Goal: Information Seeking & Learning: Learn about a topic

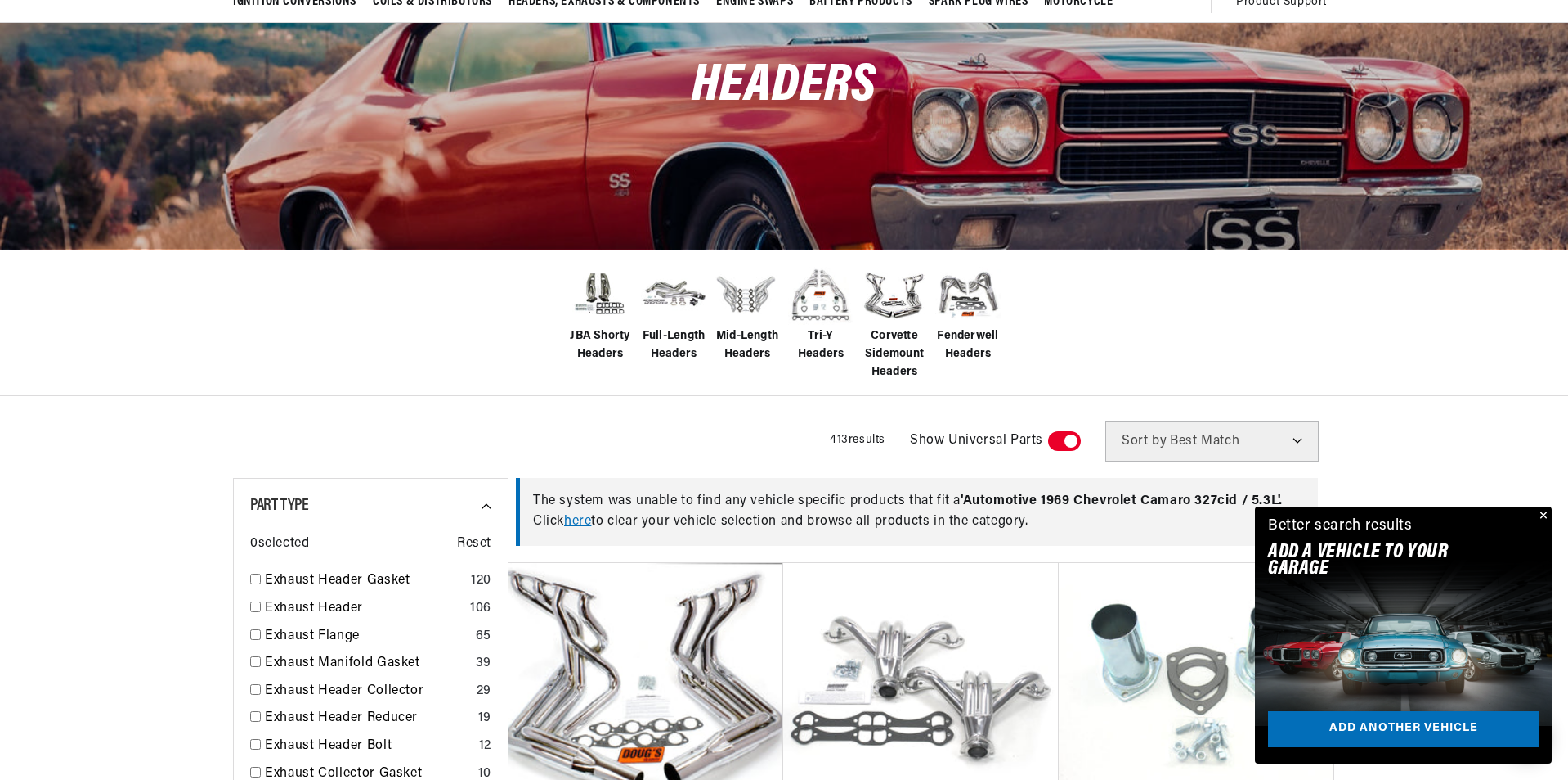
scroll to position [0, 1748]
click at [754, 341] on span "Mid-Length Headers" at bounding box center [747, 345] width 65 height 36
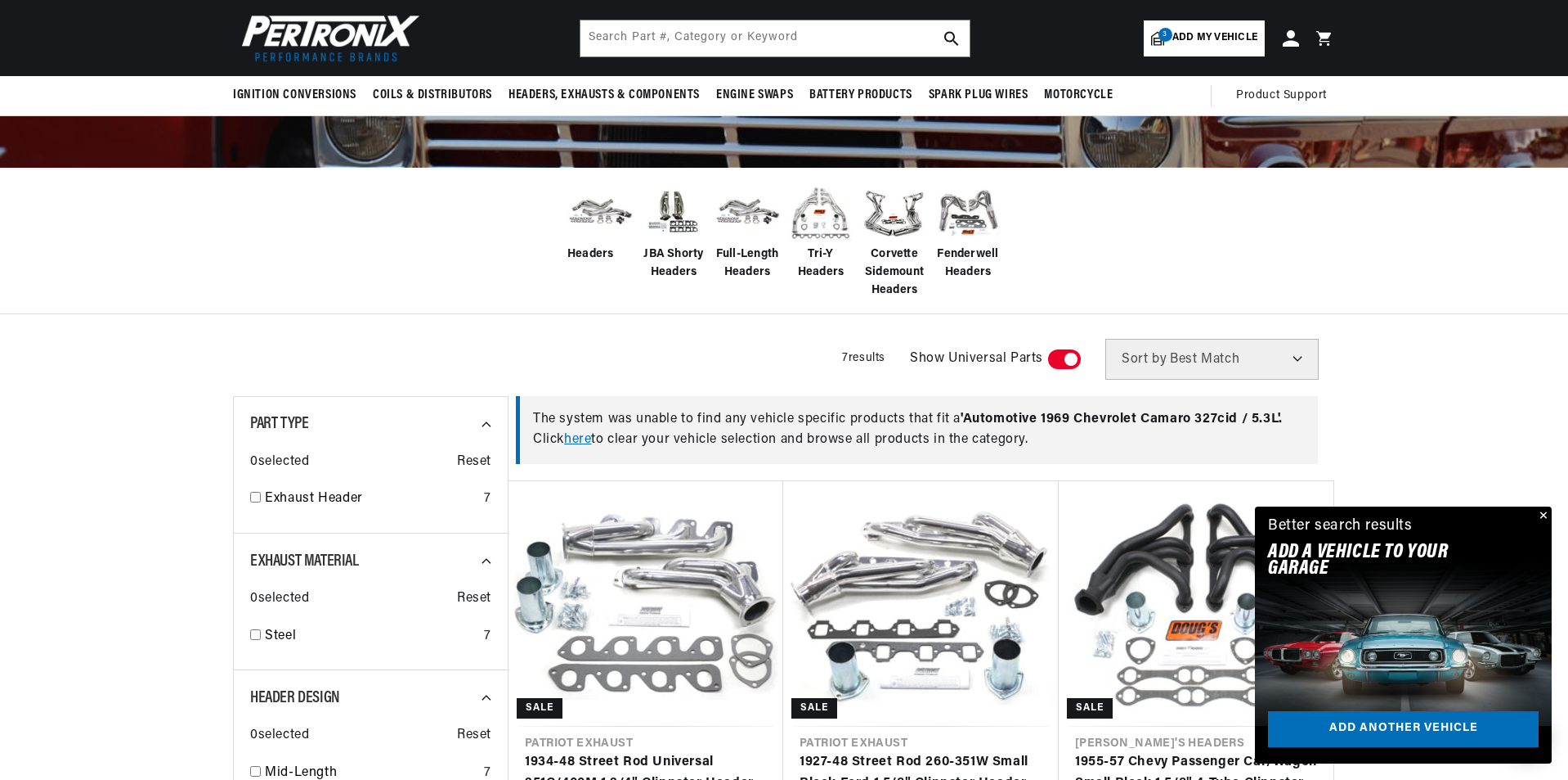
scroll to position [0, 1748]
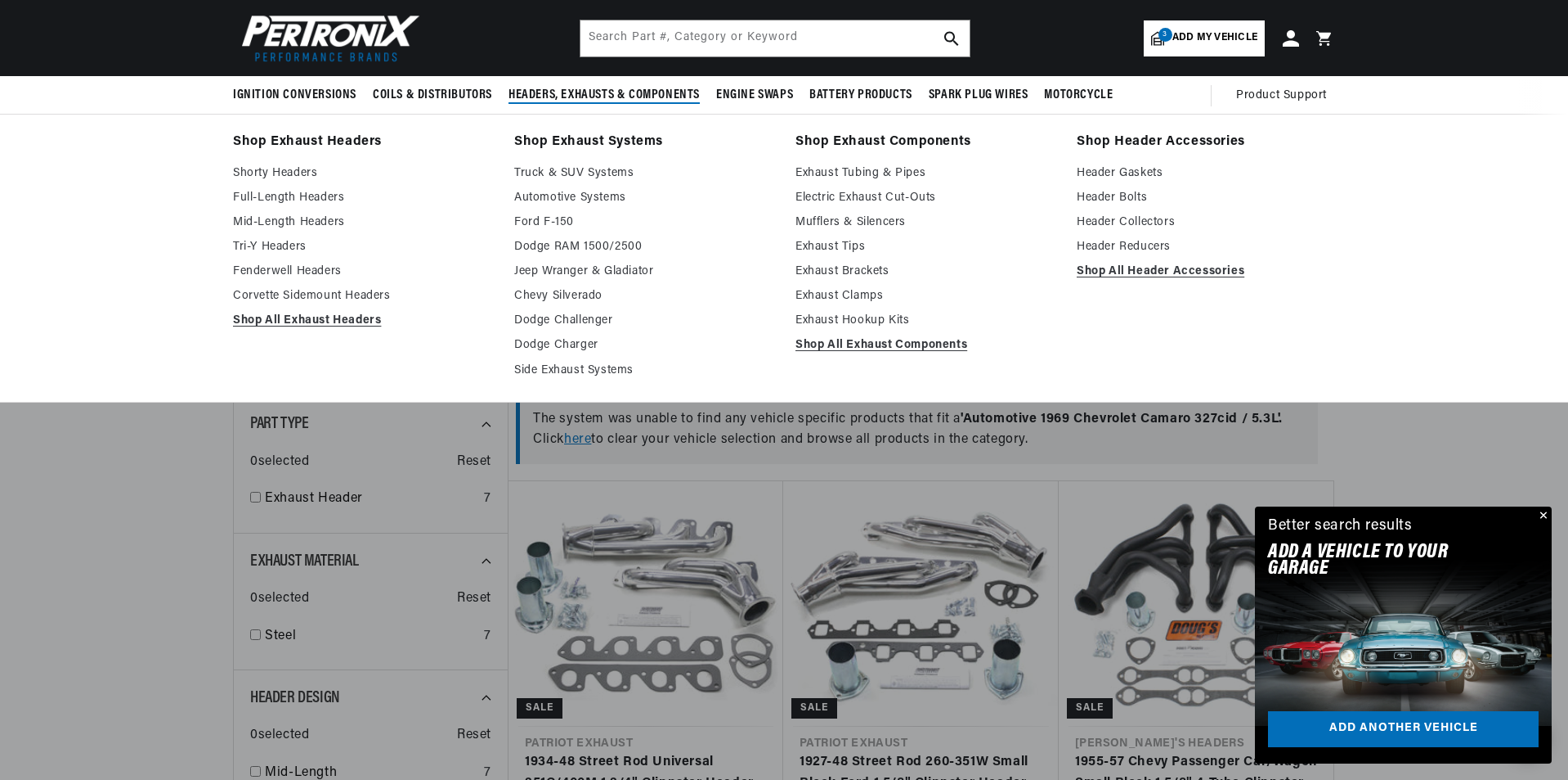
click at [605, 90] on span "Headers, Exhausts & Components" at bounding box center [604, 95] width 191 height 17
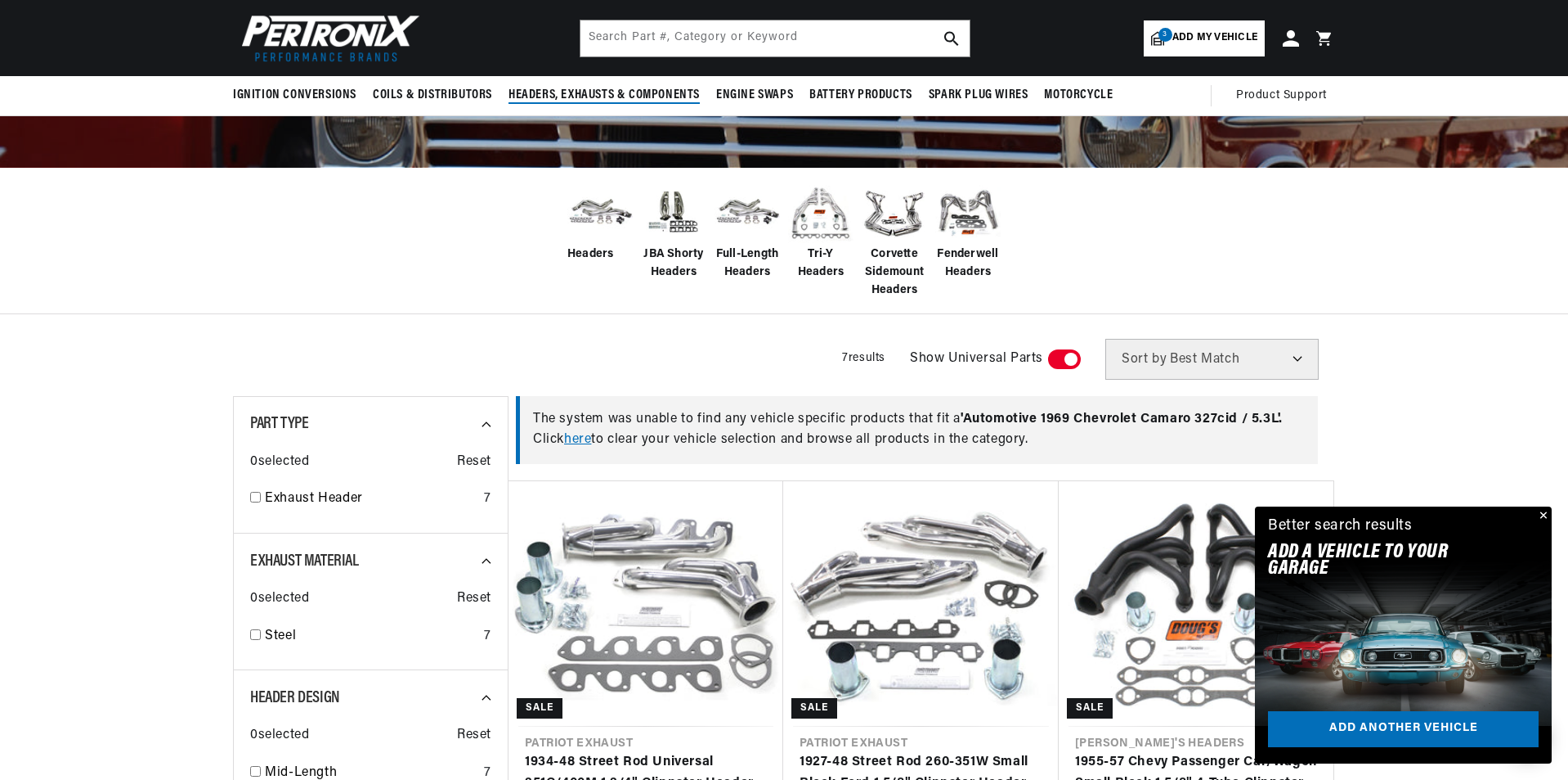
scroll to position [0, 0]
click at [1542, 512] on button "Close" at bounding box center [1542, 517] width 20 height 20
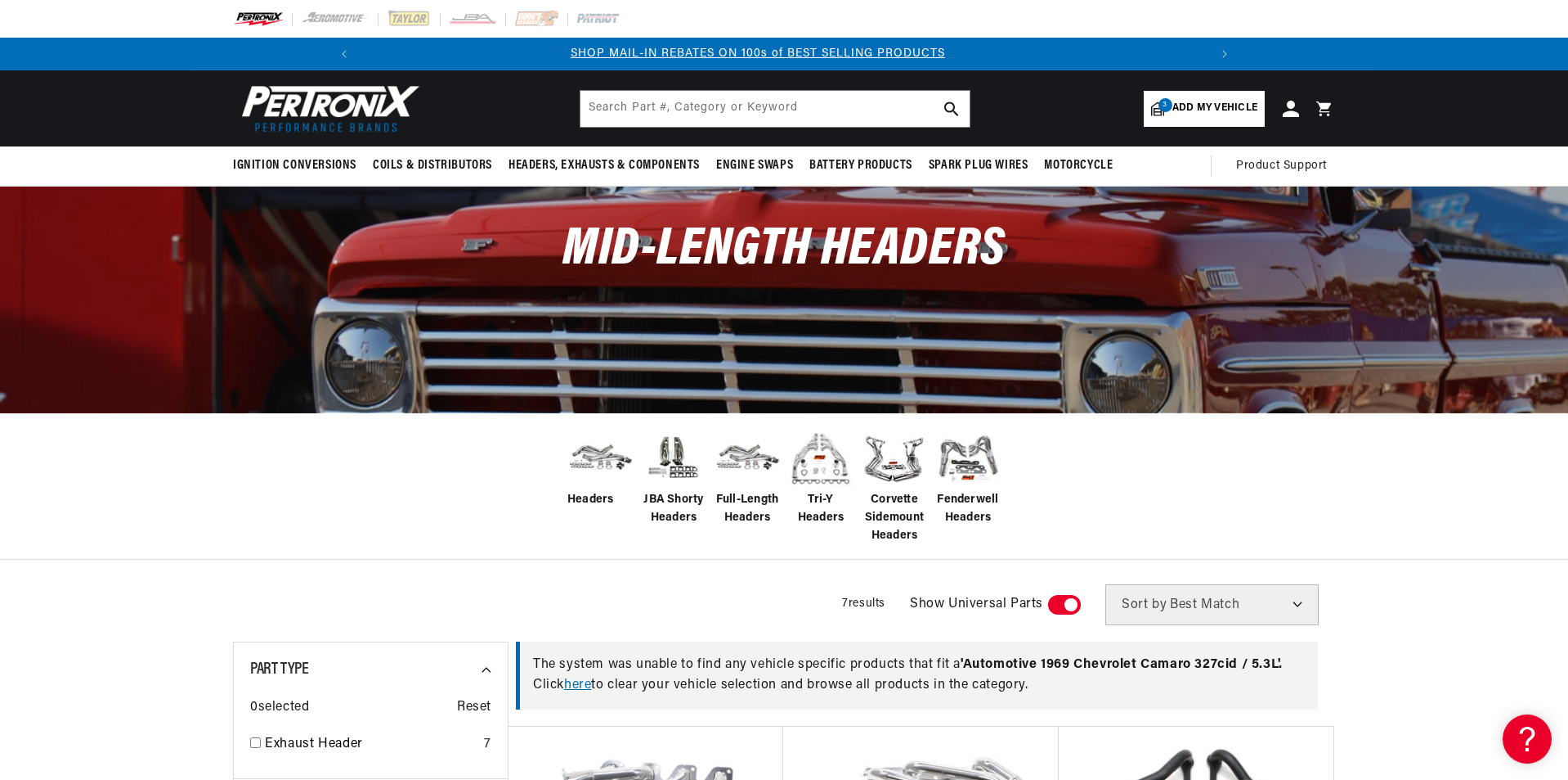
click at [368, 94] on img at bounding box center [326, 107] width 188 height 56
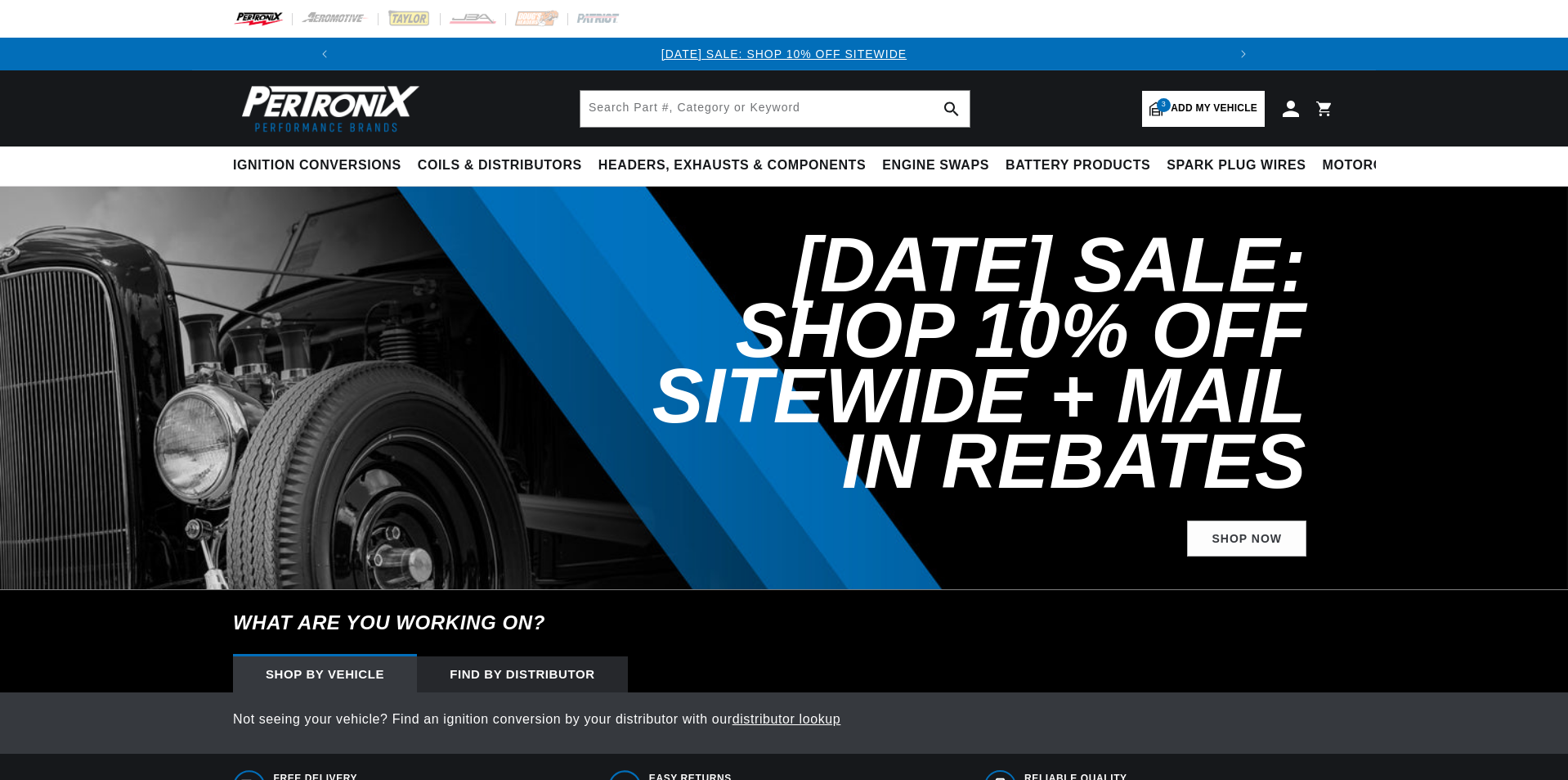
select select "RideType"
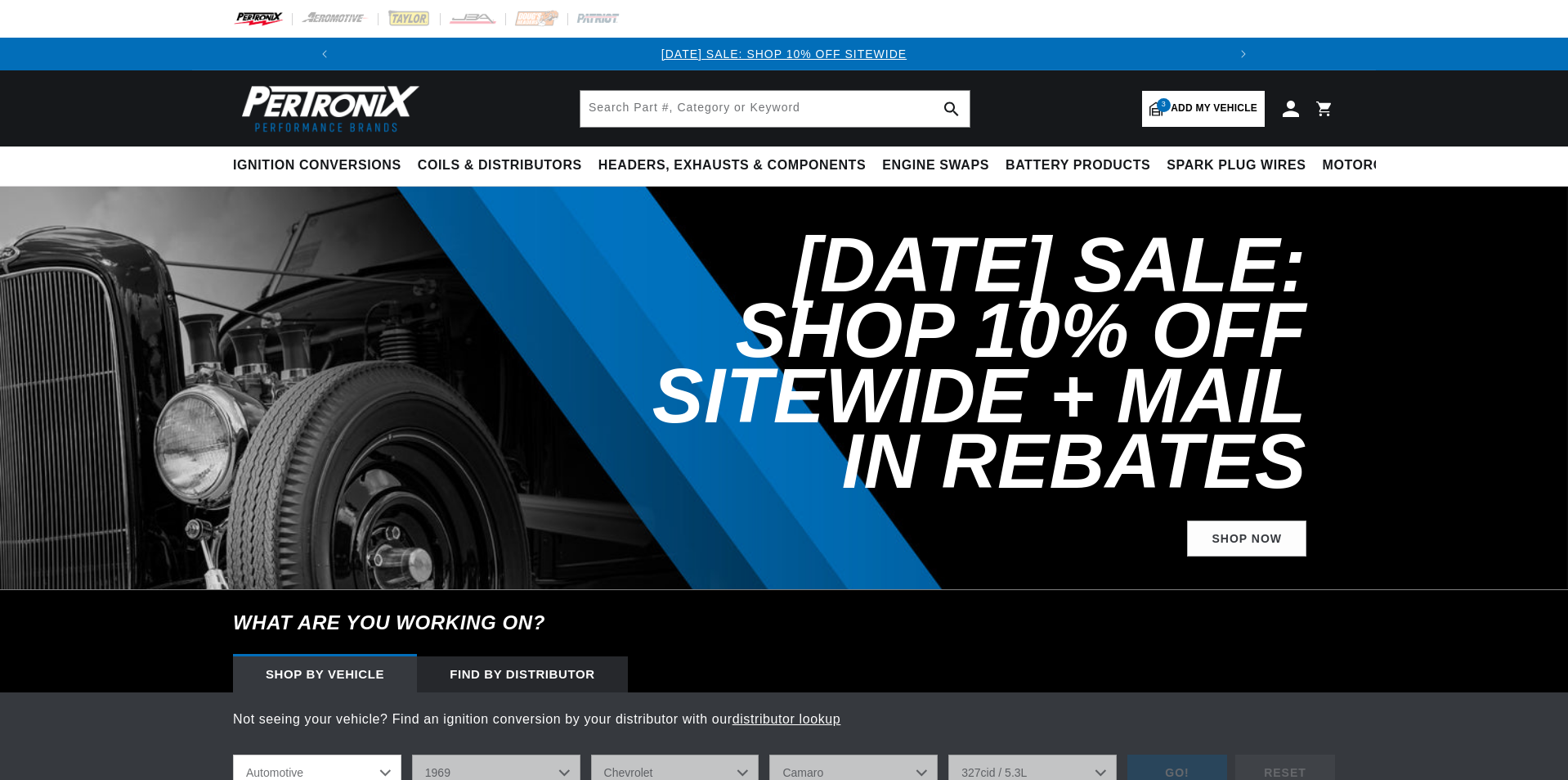
select select "1969"
select select "Chevrolet"
select select "Camaro"
select select "327cid-5.3L"
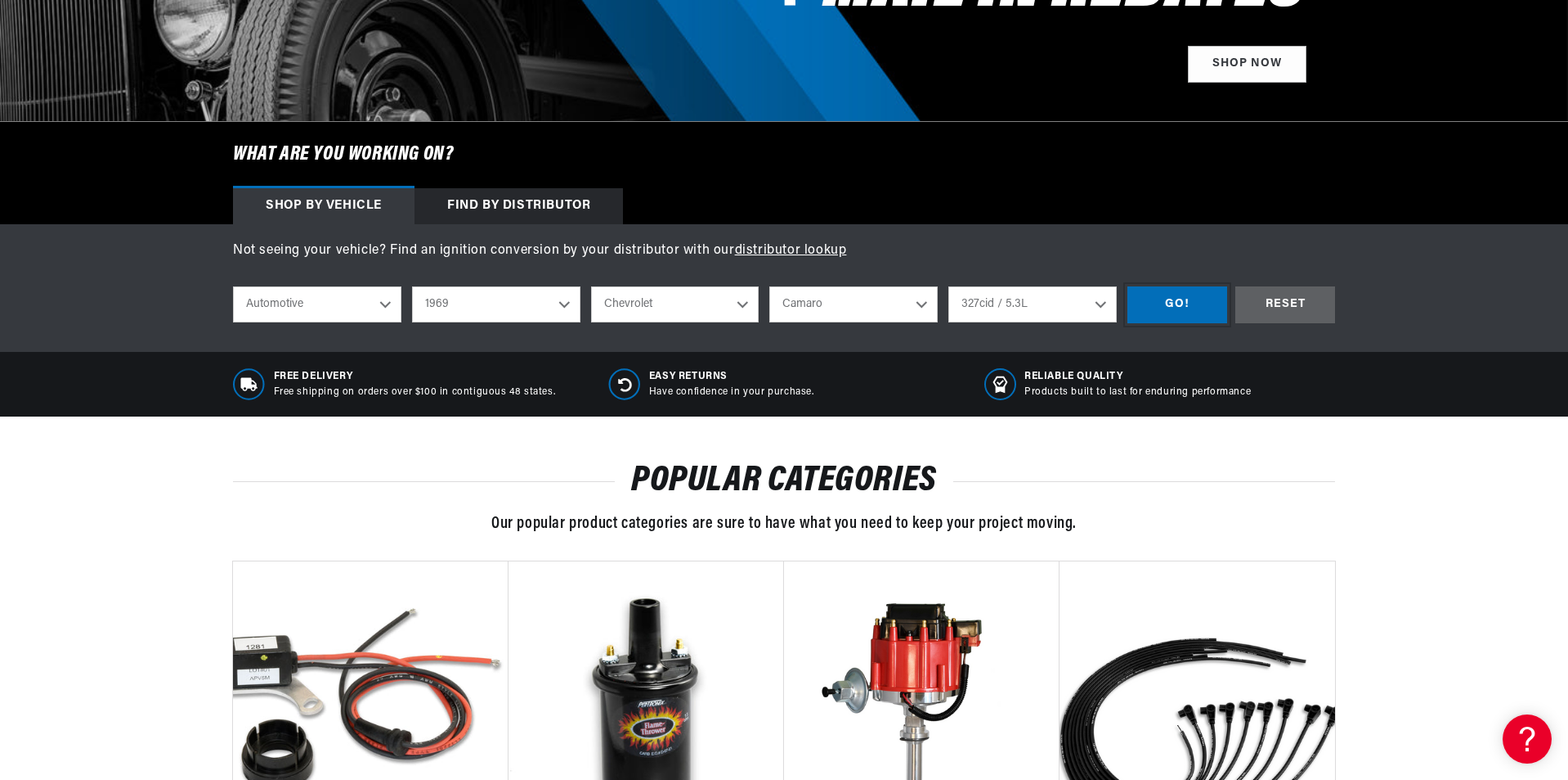
click at [1186, 310] on div "GO!" at bounding box center [1177, 304] width 100 height 36
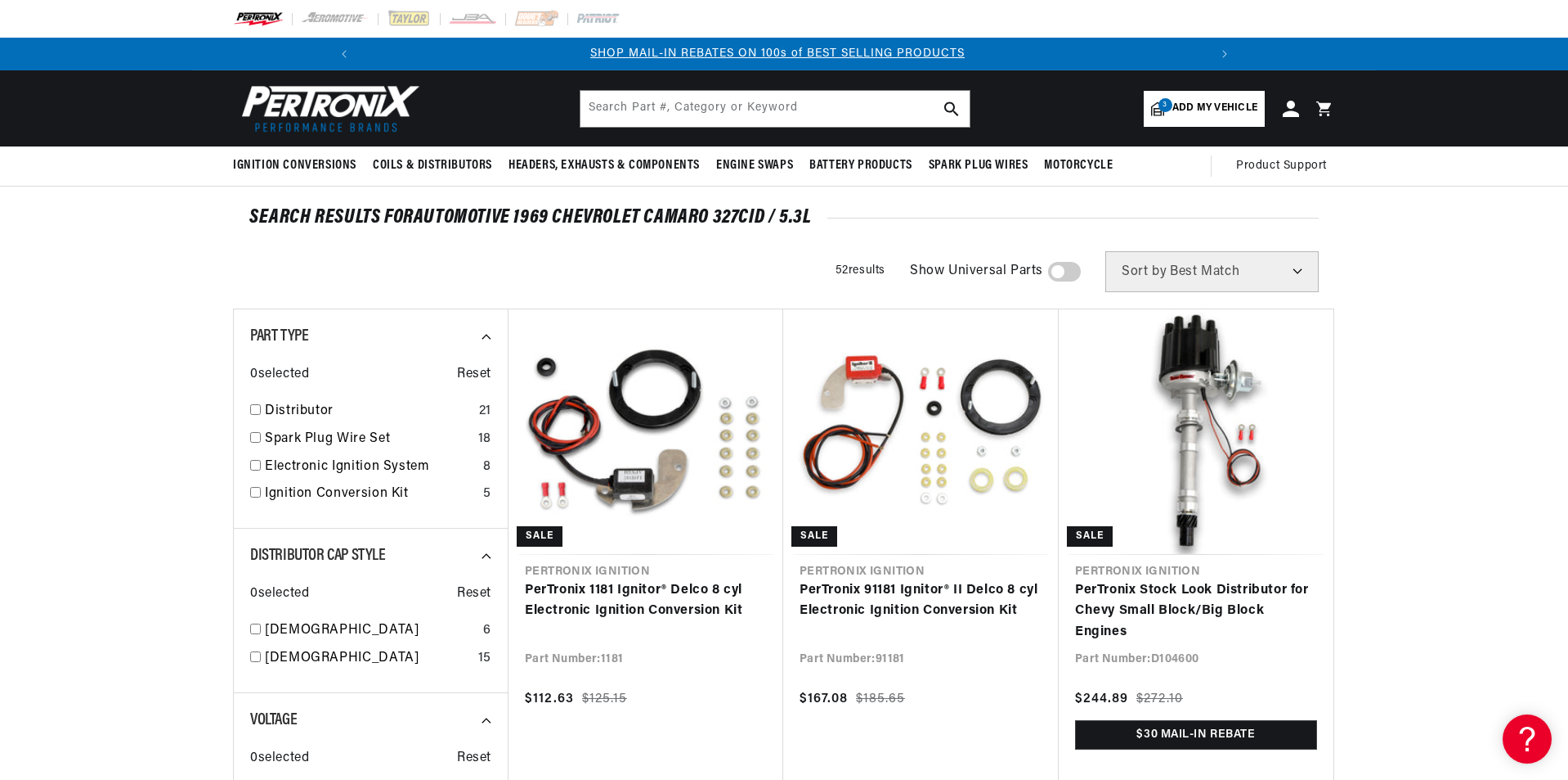
scroll to position [0, 874]
click at [1261, 278] on select "Best Match Featured Name, A-Z Name, Z-A Price, Low to High Price, High to Low" at bounding box center [1212, 271] width 214 height 40
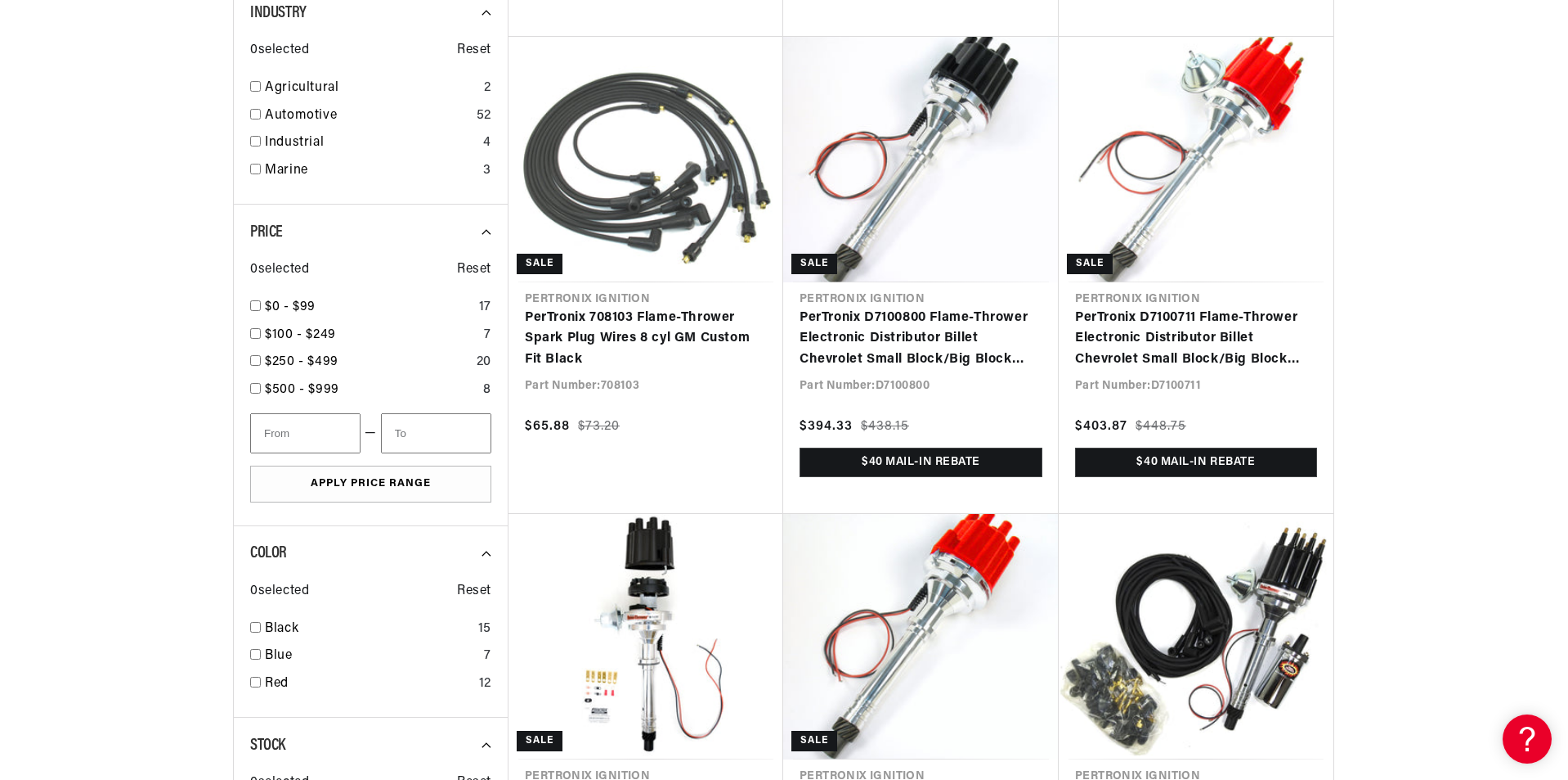
scroll to position [0, 1748]
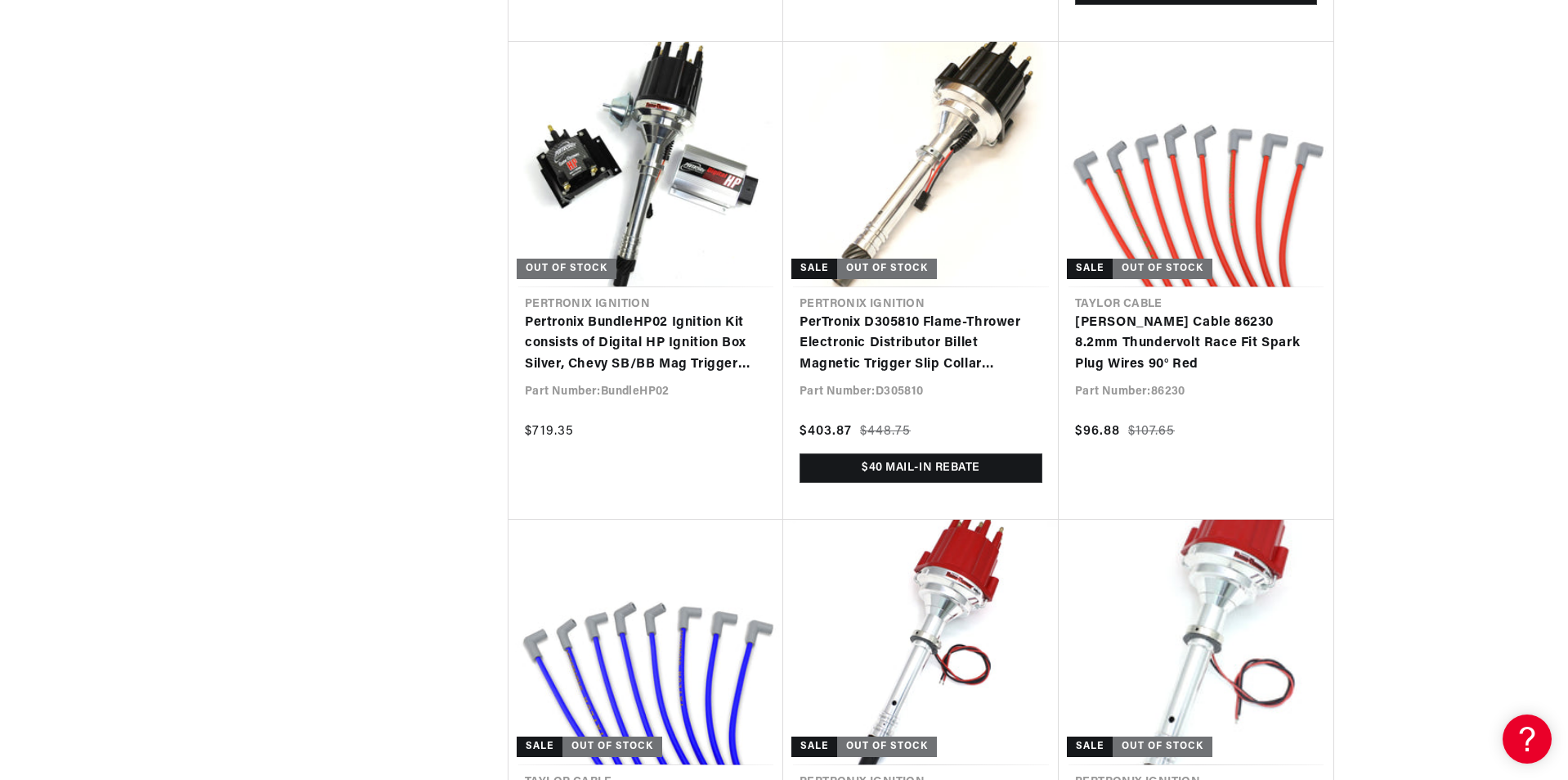
scroll to position [0, 1712]
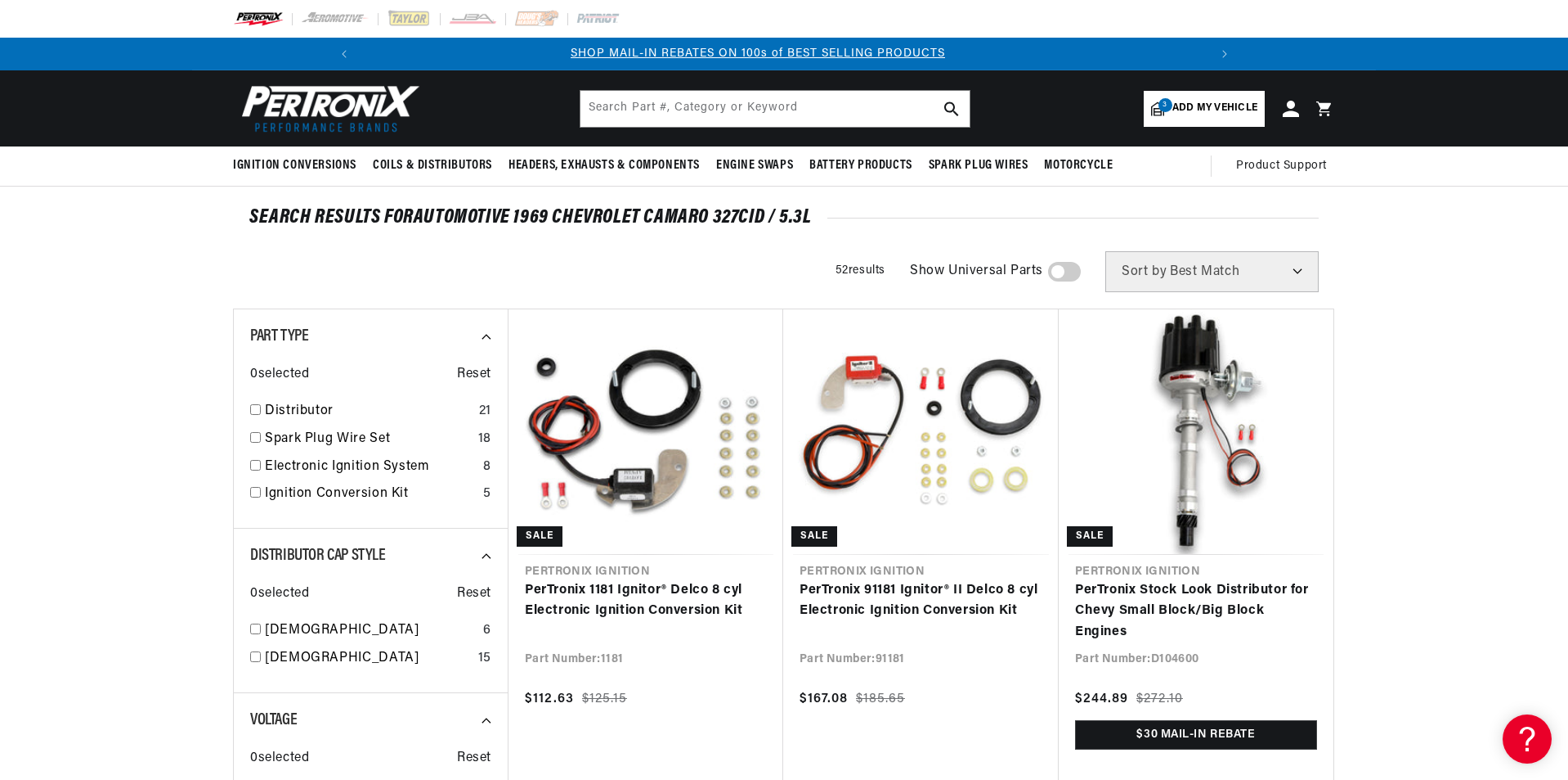
click at [332, 108] on img at bounding box center [326, 107] width 188 height 56
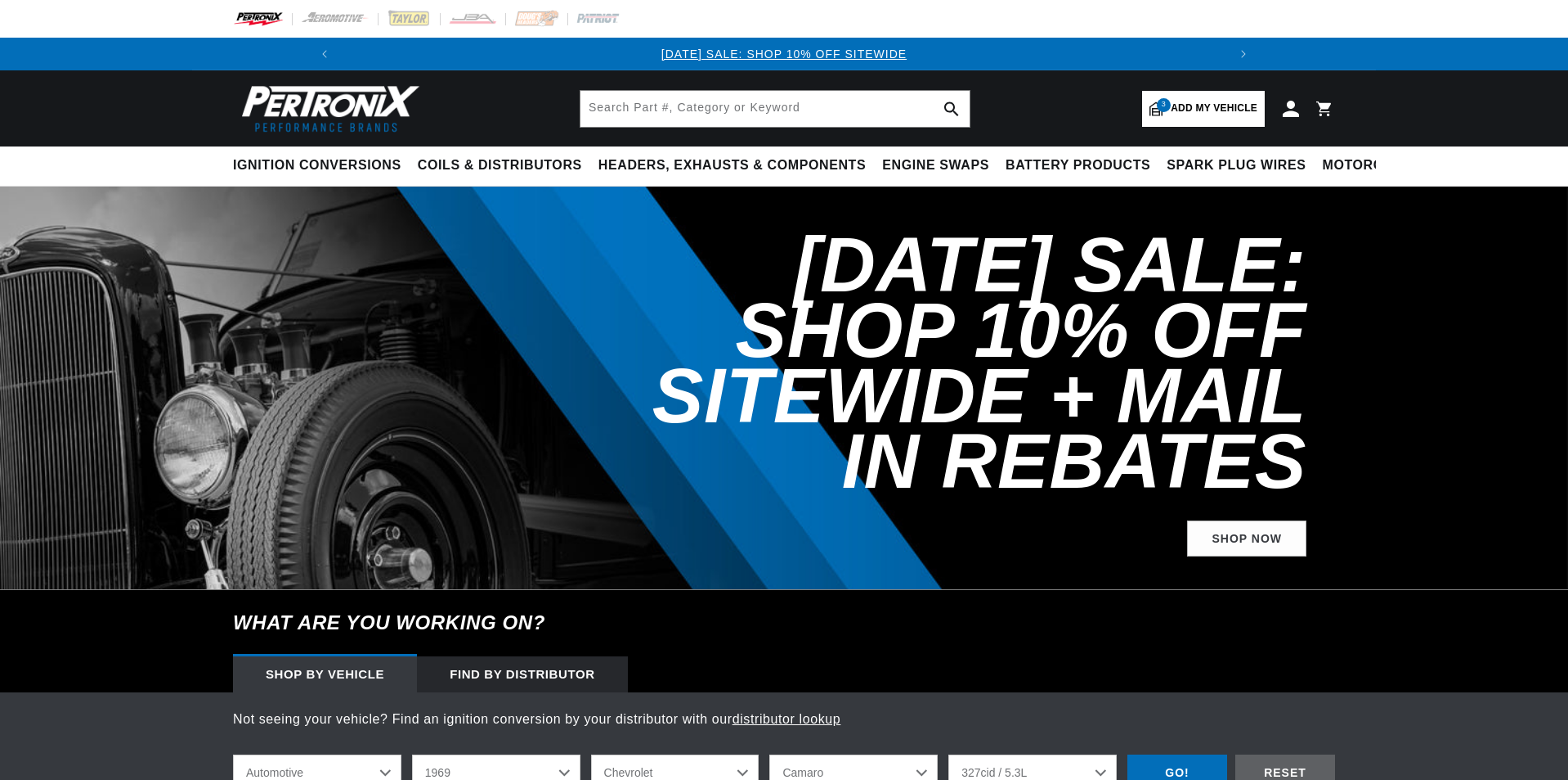
select select "1969"
select select "Chevrolet"
select select "Camaro"
select select "327cid-5.3L"
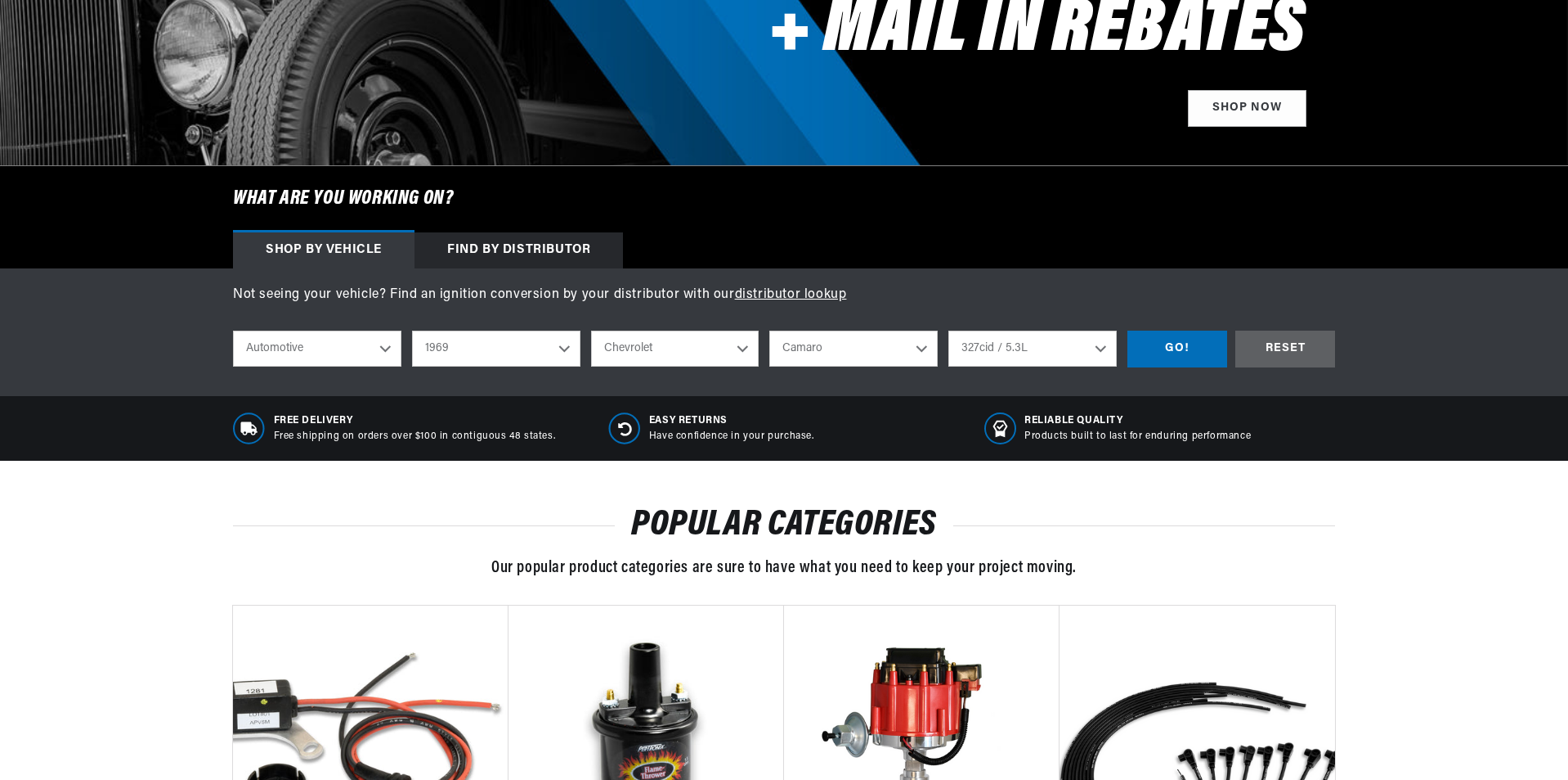
scroll to position [409, 0]
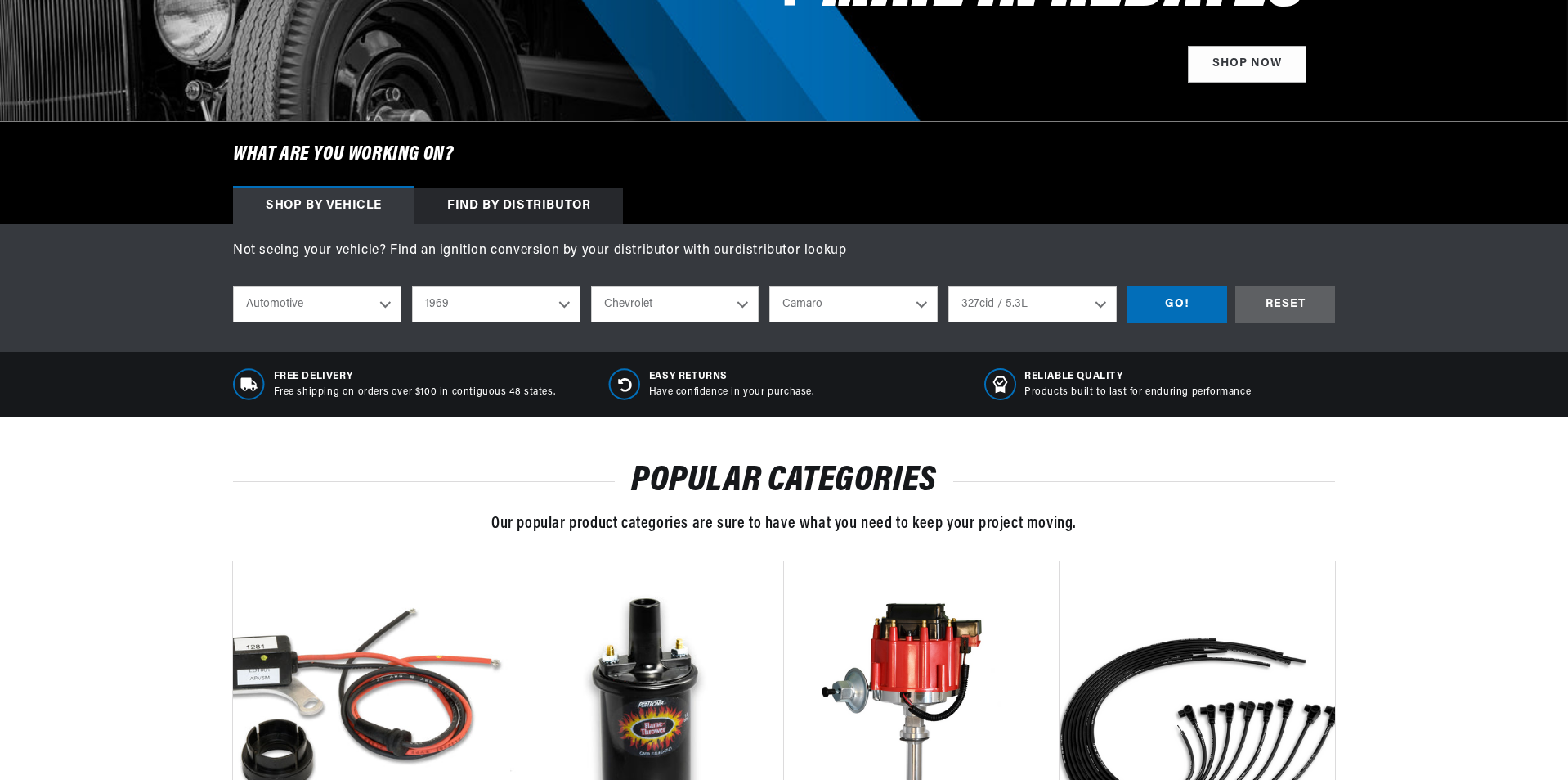
click at [359, 307] on select "Automotive Agricultural Industrial Marine Motorcycle" at bounding box center [316, 304] width 169 height 36
click at [233, 286] on select "Automotive Agricultural Industrial Marine Motorcycle" at bounding box center [316, 304] width 169 height 36
click at [512, 204] on div "Find by Distributor" at bounding box center [519, 206] width 209 height 36
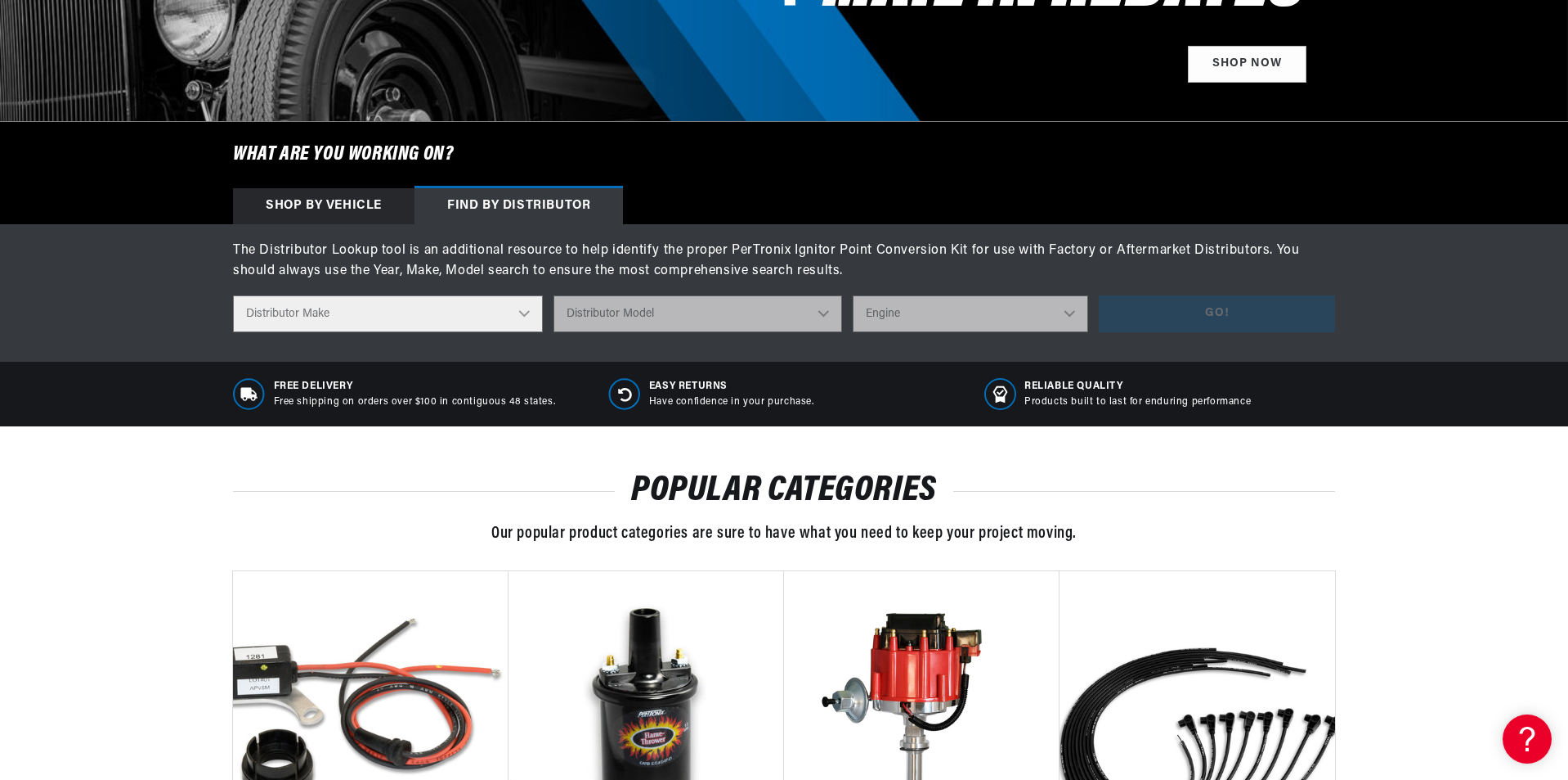
click at [468, 310] on select "Distributor Make Accel Aldon Autolite Bosch Century Chrysler Clark Colt Contine…" at bounding box center [387, 314] width 309 height 36
click at [108, 317] on div "Not seeing your vehicle? Find an ignition conversion by your distributor with o…" at bounding box center [784, 292] width 1568 height 137
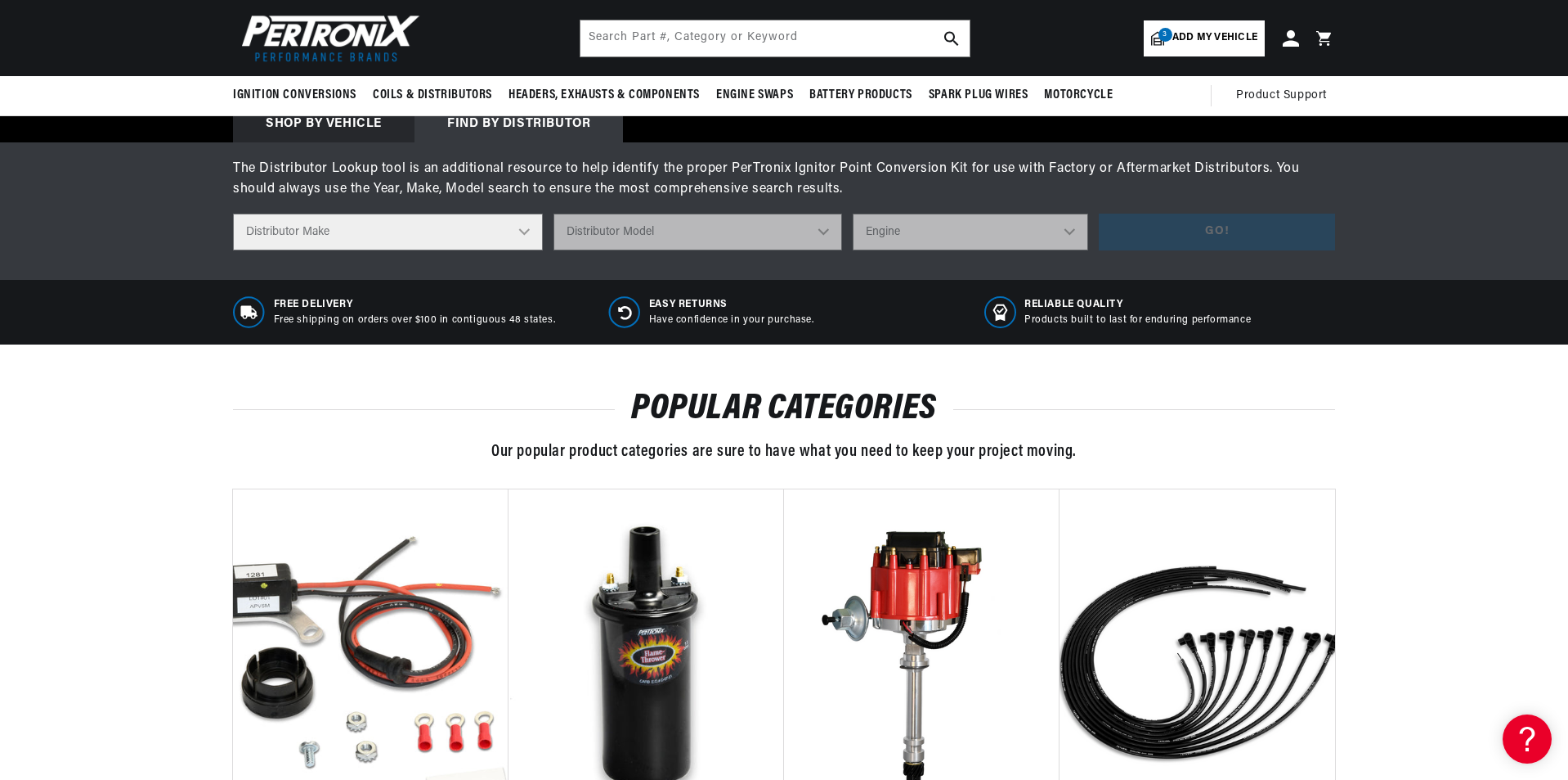
scroll to position [0, 0]
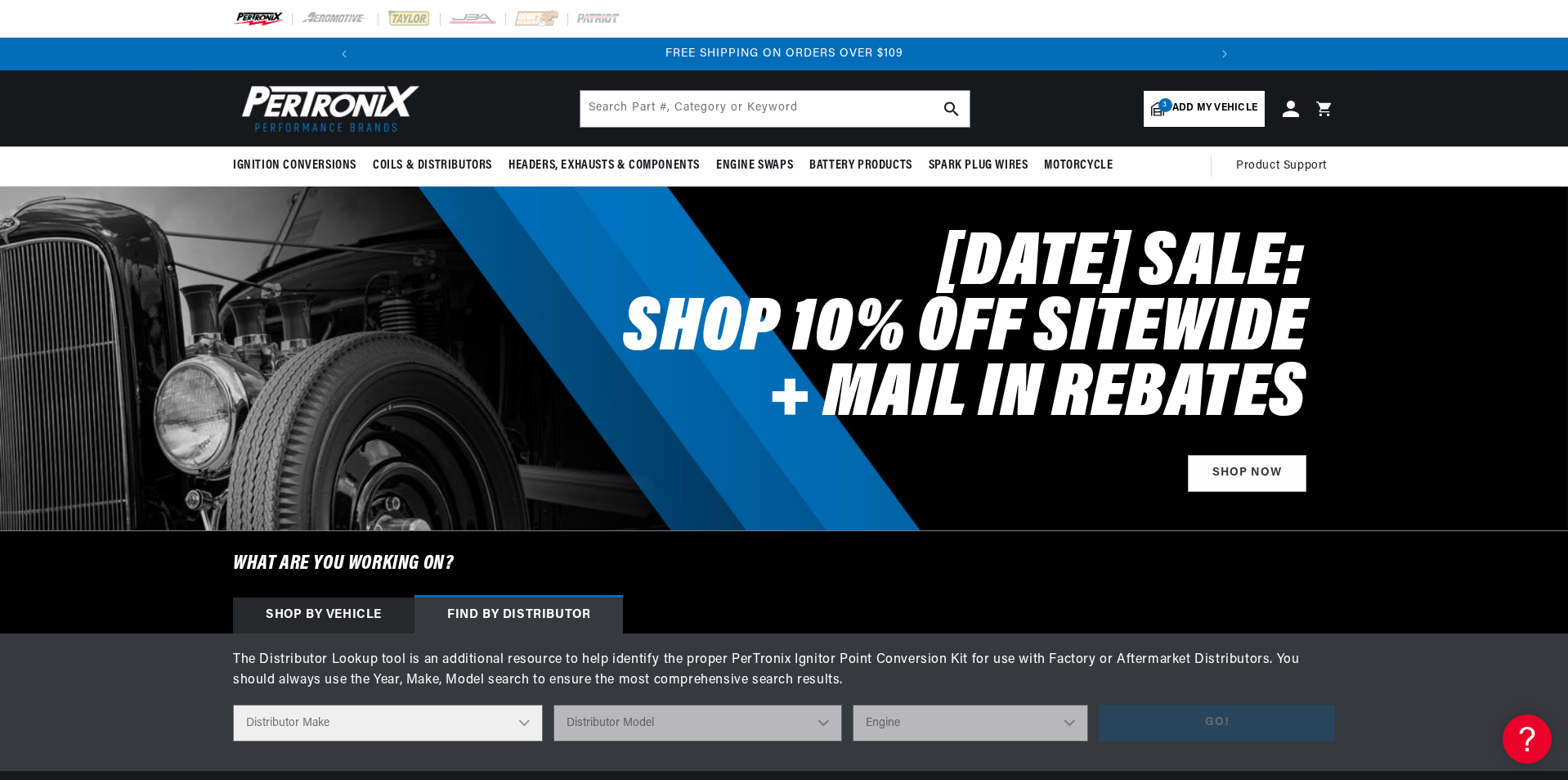
click at [356, 104] on img at bounding box center [326, 107] width 188 height 56
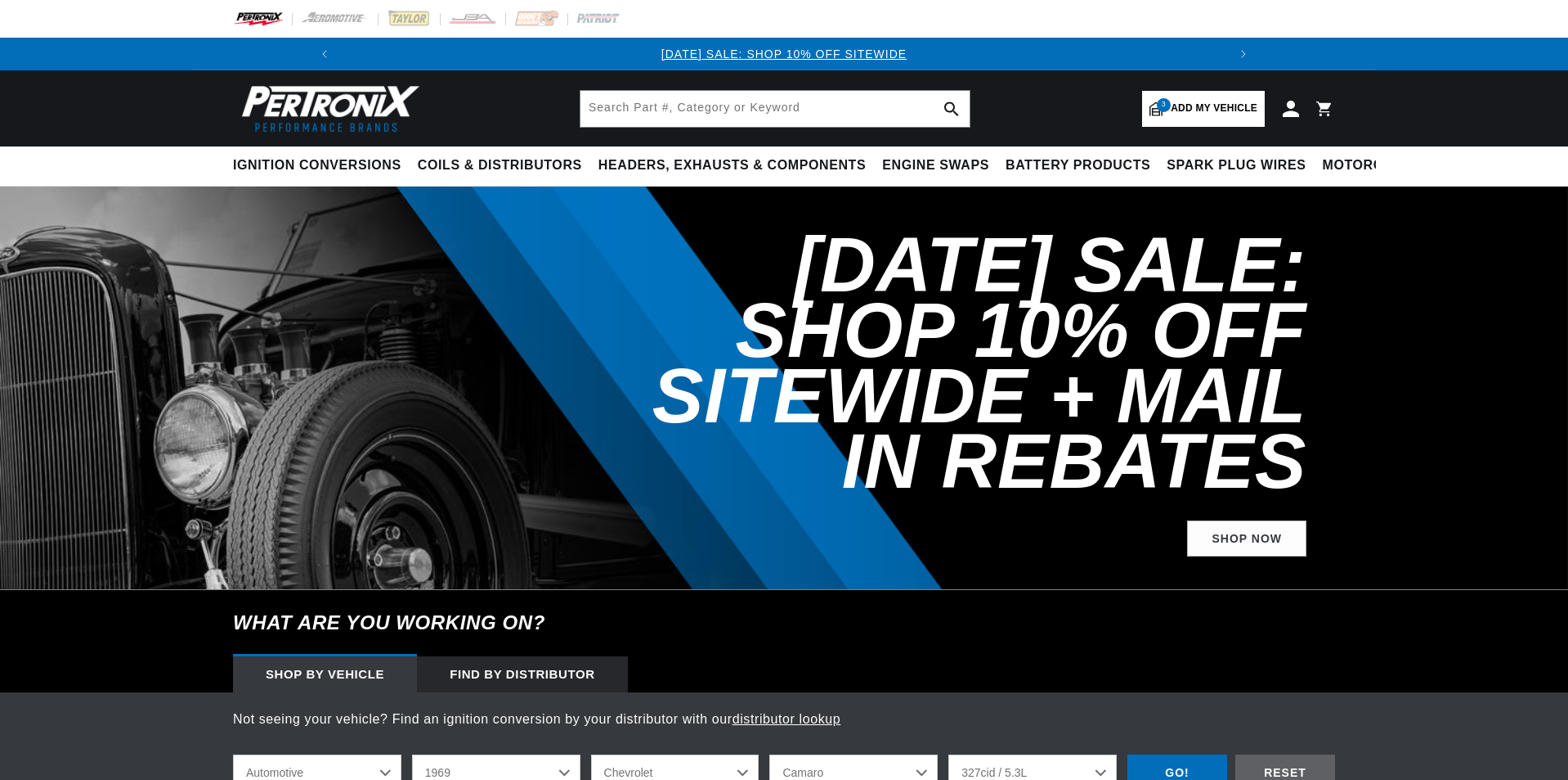
select select "1969"
select select "Chevrolet"
select select "Camaro"
select select "327cid-5.3L"
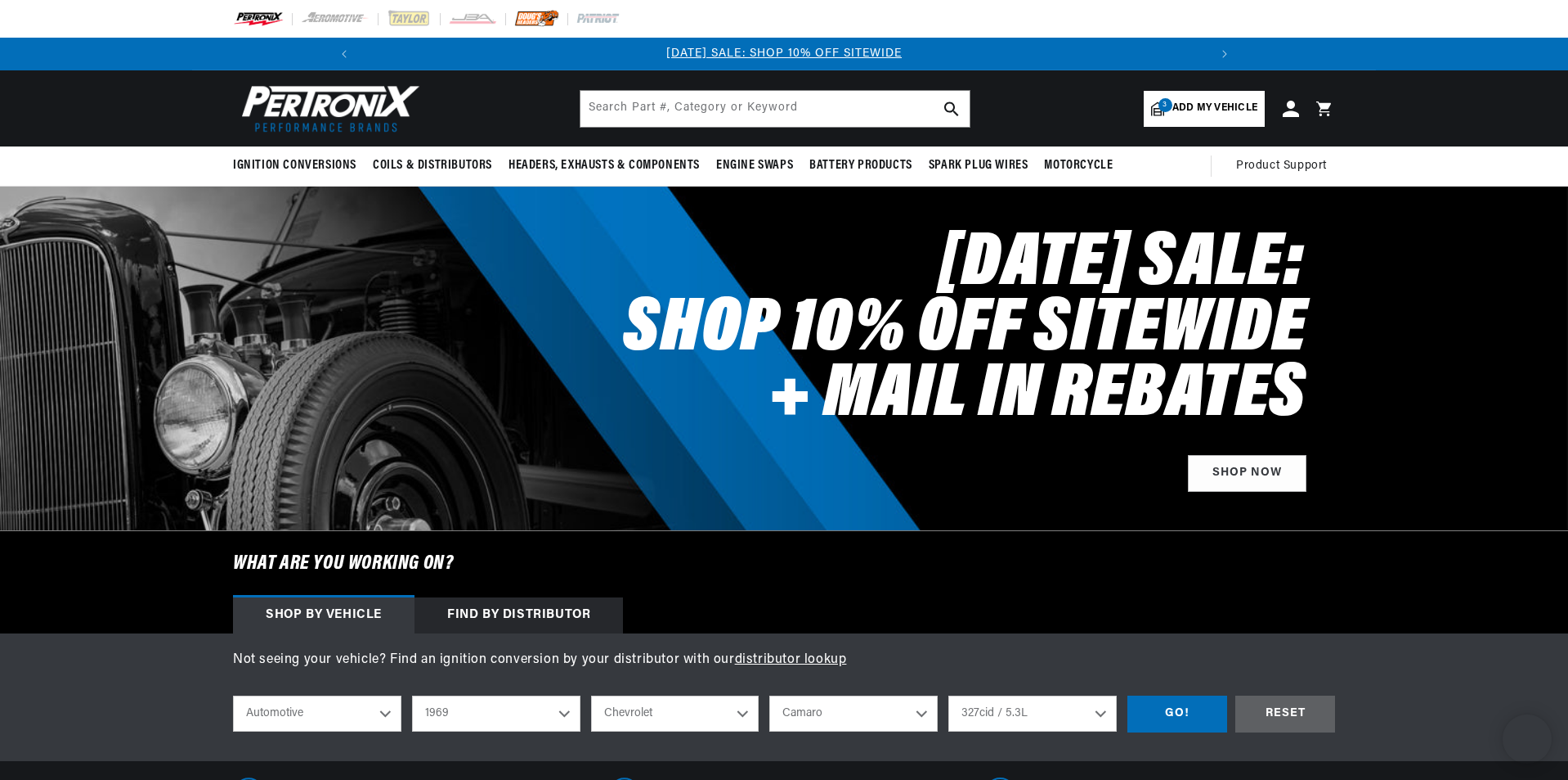
click at [541, 19] on img at bounding box center [537, 19] width 45 height 18
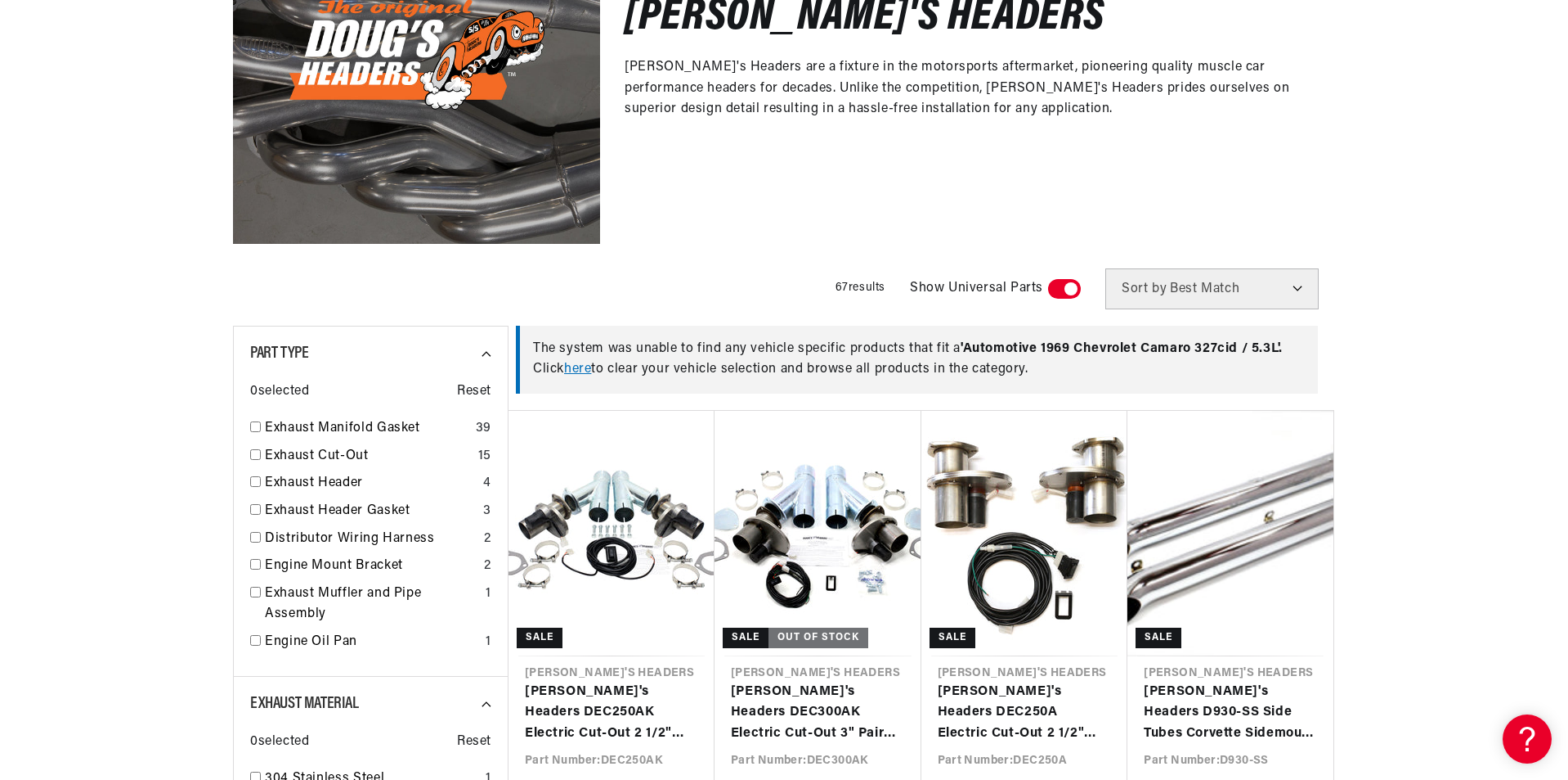
scroll to position [0, 874]
click at [583, 368] on link "here" at bounding box center [578, 369] width 27 height 13
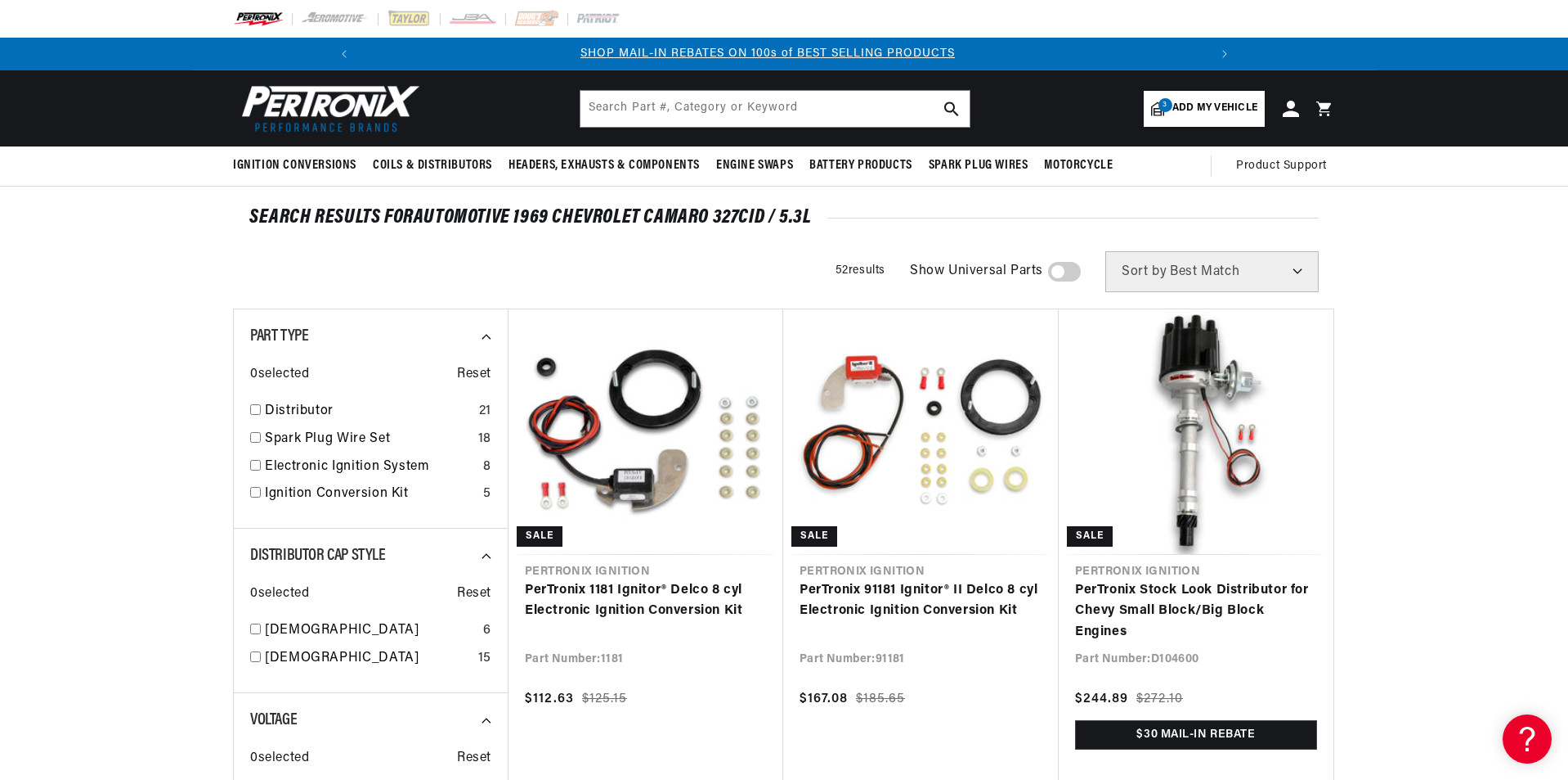
scroll to position [0, 874]
click at [1223, 101] on span "Add my vehicle" at bounding box center [1215, 108] width 85 height 16
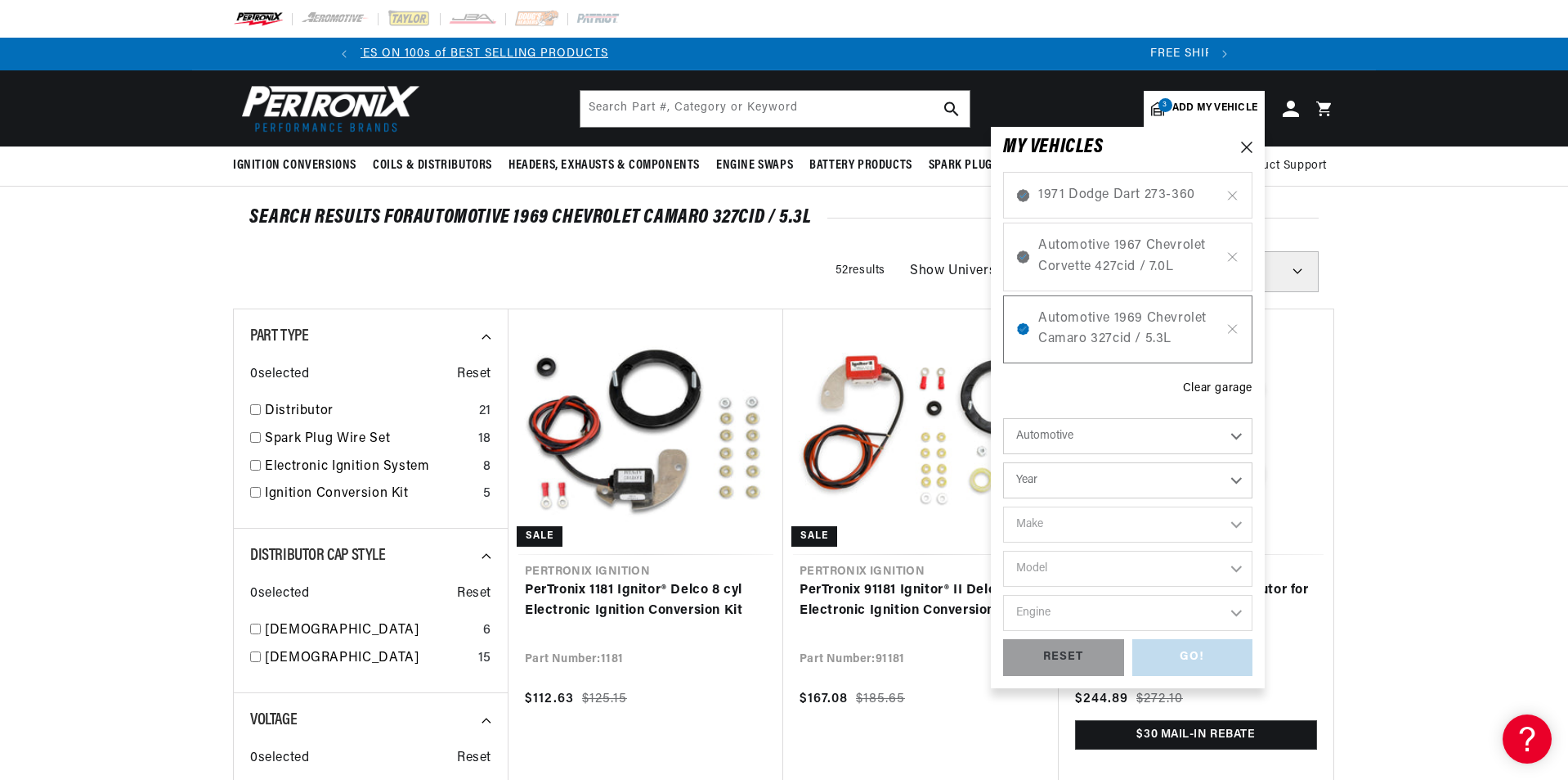
click at [1060, 488] on select "Year [DATE] 2021 2020 2019 2018 2017 2016 2015 2014 2013 2012 2011 2010 2009 20…" at bounding box center [1127, 480] width 249 height 36
select select "1969"
click at [1003, 462] on select "Year [DATE] 2021 2020 2019 2018 2017 2016 2015 2014 2013 2012 2011 2010 2009 20…" at bounding box center [1127, 480] width 249 height 36
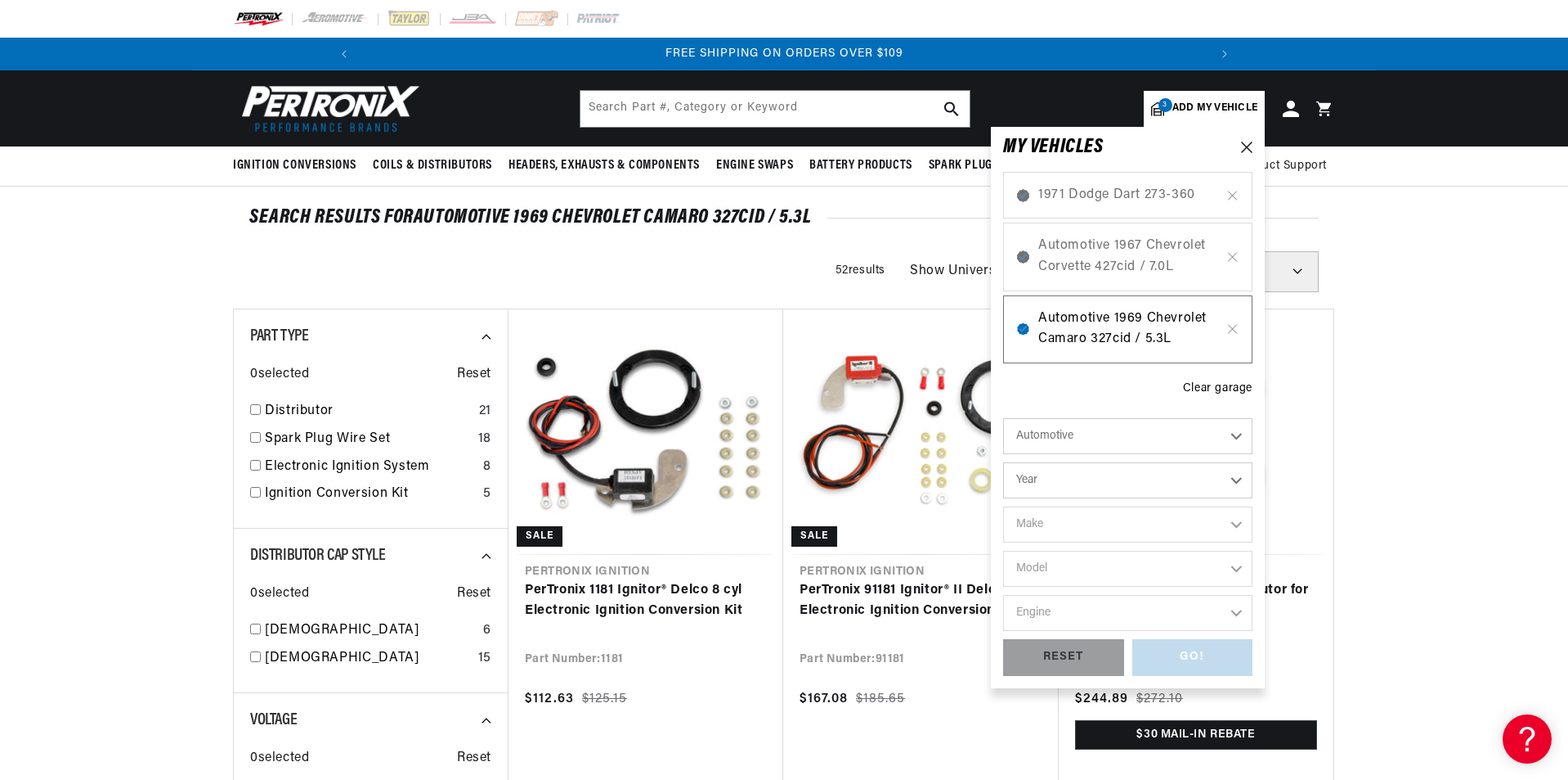
select select "1969"
click at [1063, 515] on select "Make Alfa Romeo American Motors Aston [PERSON_NAME][GEOGRAPHIC_DATA] [PERSON_NA…" at bounding box center [1127, 525] width 249 height 36
select select "Chevrolet"
click at [1003, 507] on select "Make Alfa Romeo American Motors Aston [PERSON_NAME][GEOGRAPHIC_DATA] [PERSON_NA…" at bounding box center [1127, 525] width 249 height 36
select select "Chevrolet"
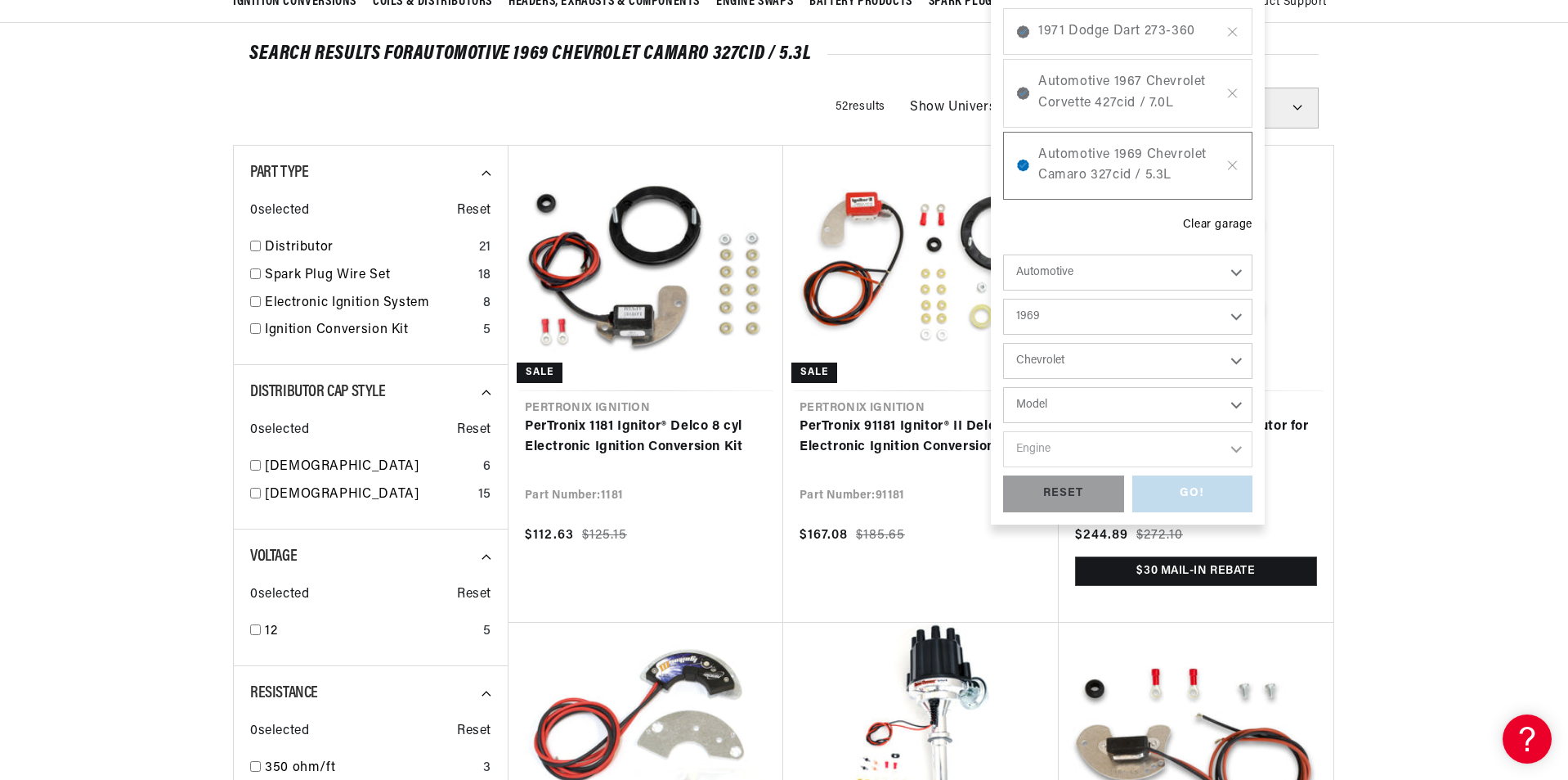
scroll to position [0, 0]
click at [1061, 405] on select "Model [GEOGRAPHIC_DATA] [GEOGRAPHIC_DATA] Blazer [GEOGRAPHIC_DATA] C10 Pickup C…" at bounding box center [1127, 404] width 249 height 36
select select "Camaro"
click at [1003, 387] on select "Model [GEOGRAPHIC_DATA] [GEOGRAPHIC_DATA] Blazer [GEOGRAPHIC_DATA] C10 Pickup C…" at bounding box center [1127, 404] width 249 height 36
select select "Camaro"
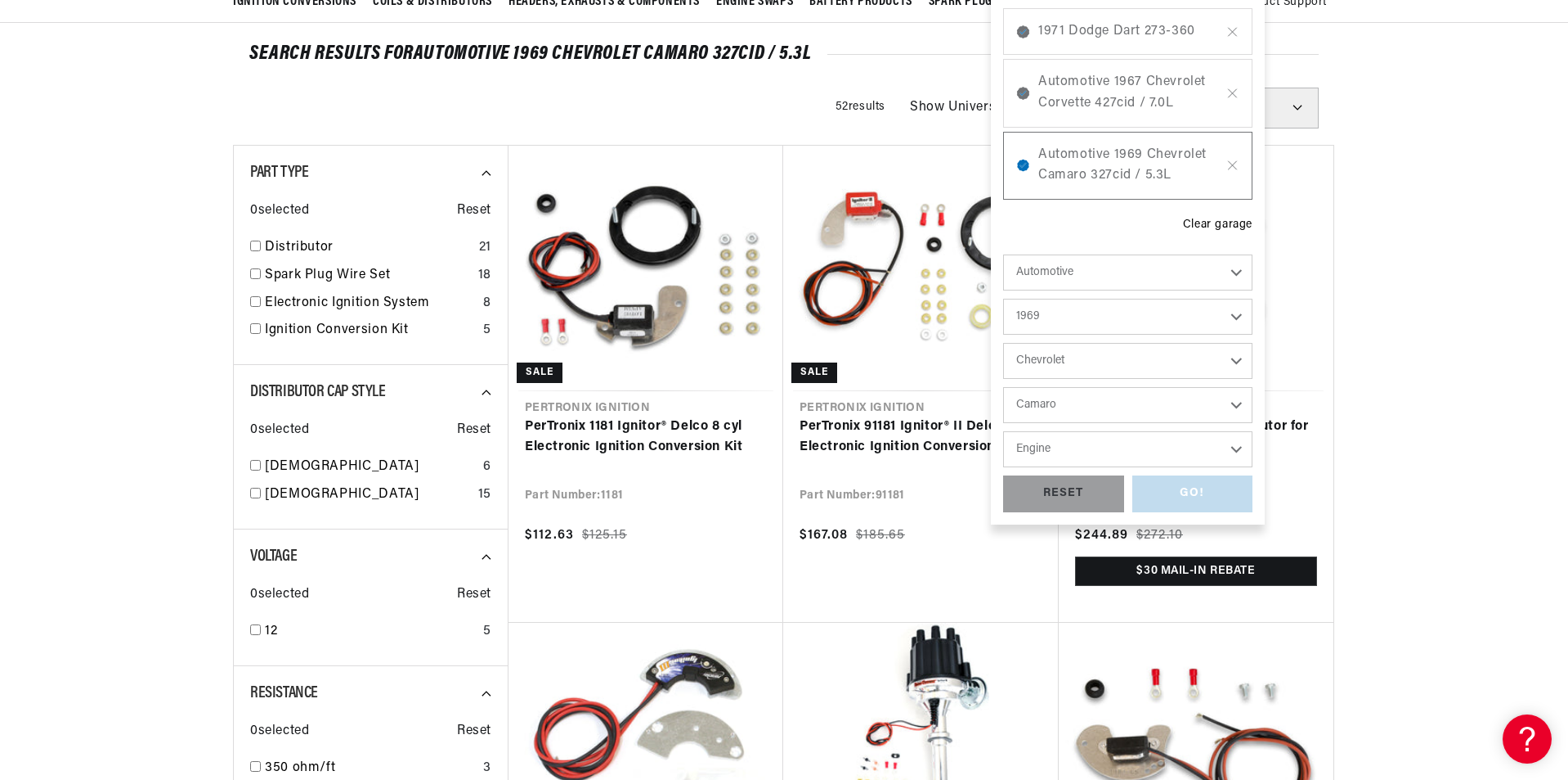
click at [1102, 456] on select "Engine 6.6L 230cid / 3.8L 250cid / 4.1L 302cid / 4.9L 305cid / 5.0L 307cid / 5.…" at bounding box center [1127, 449] width 249 height 36
select select "350cid-5.7L"
click at [1003, 431] on select "Engine 6.6L 230cid / 3.8L 250cid / 4.1L 302cid / 4.9L 305cid / 5.0L 307cid / 5.…" at bounding box center [1127, 449] width 249 height 36
select select "350cid-5.7L"
click at [1207, 493] on div "GO!" at bounding box center [1193, 493] width 121 height 36
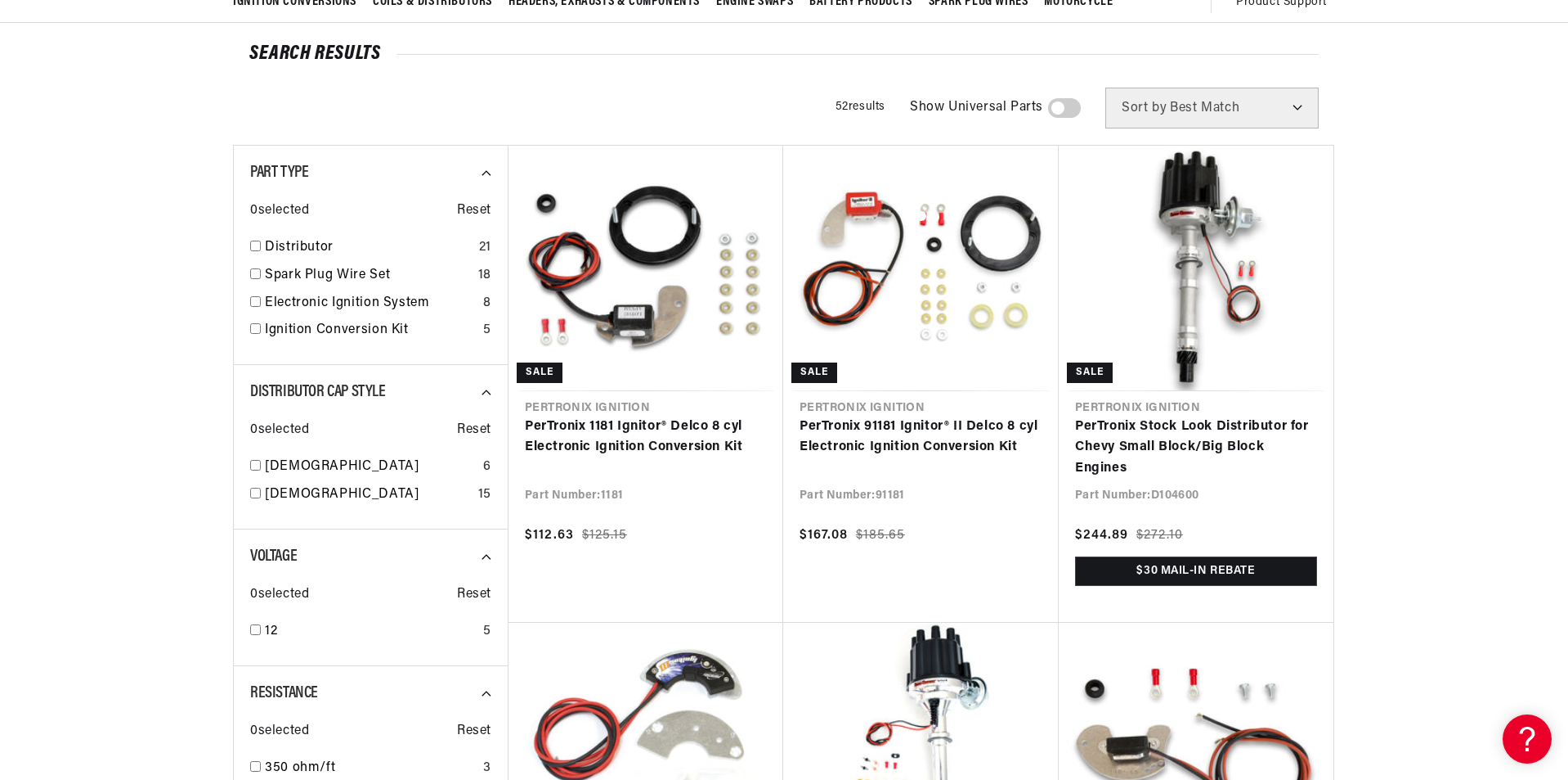
scroll to position [0, 874]
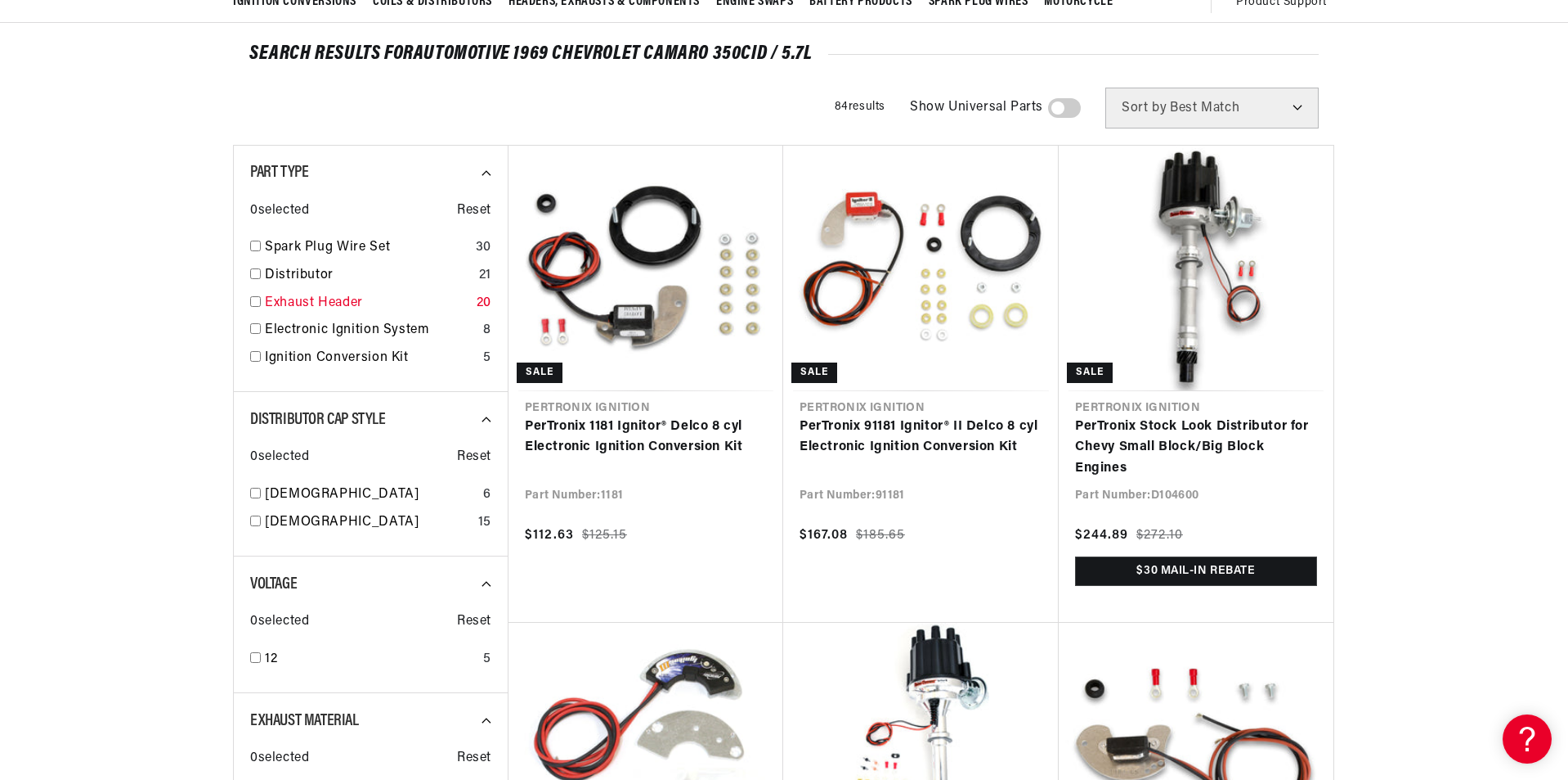
click at [309, 301] on link "Exhaust Header" at bounding box center [368, 304] width 205 height 22
checkbox input "true"
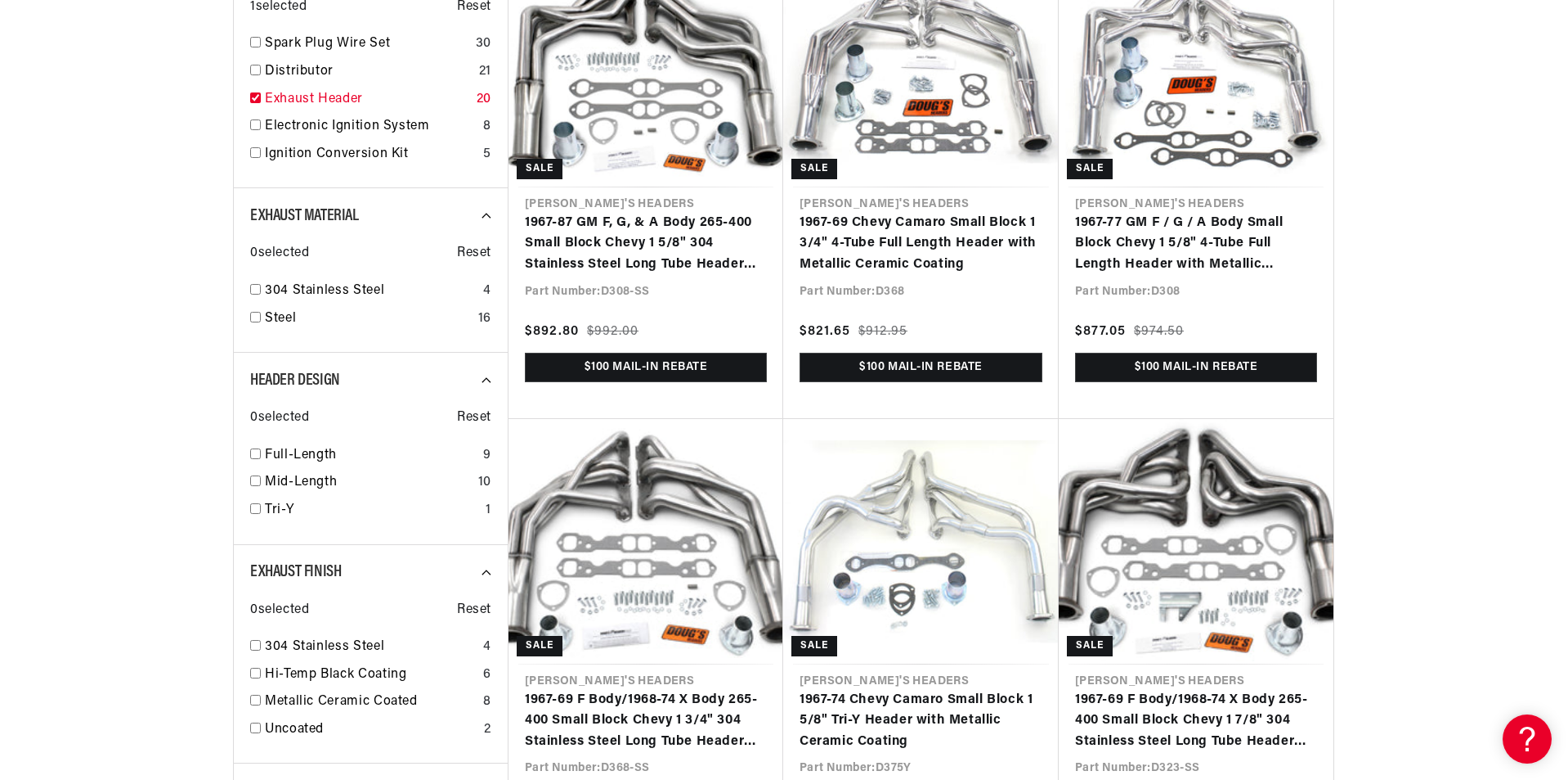
scroll to position [409, 0]
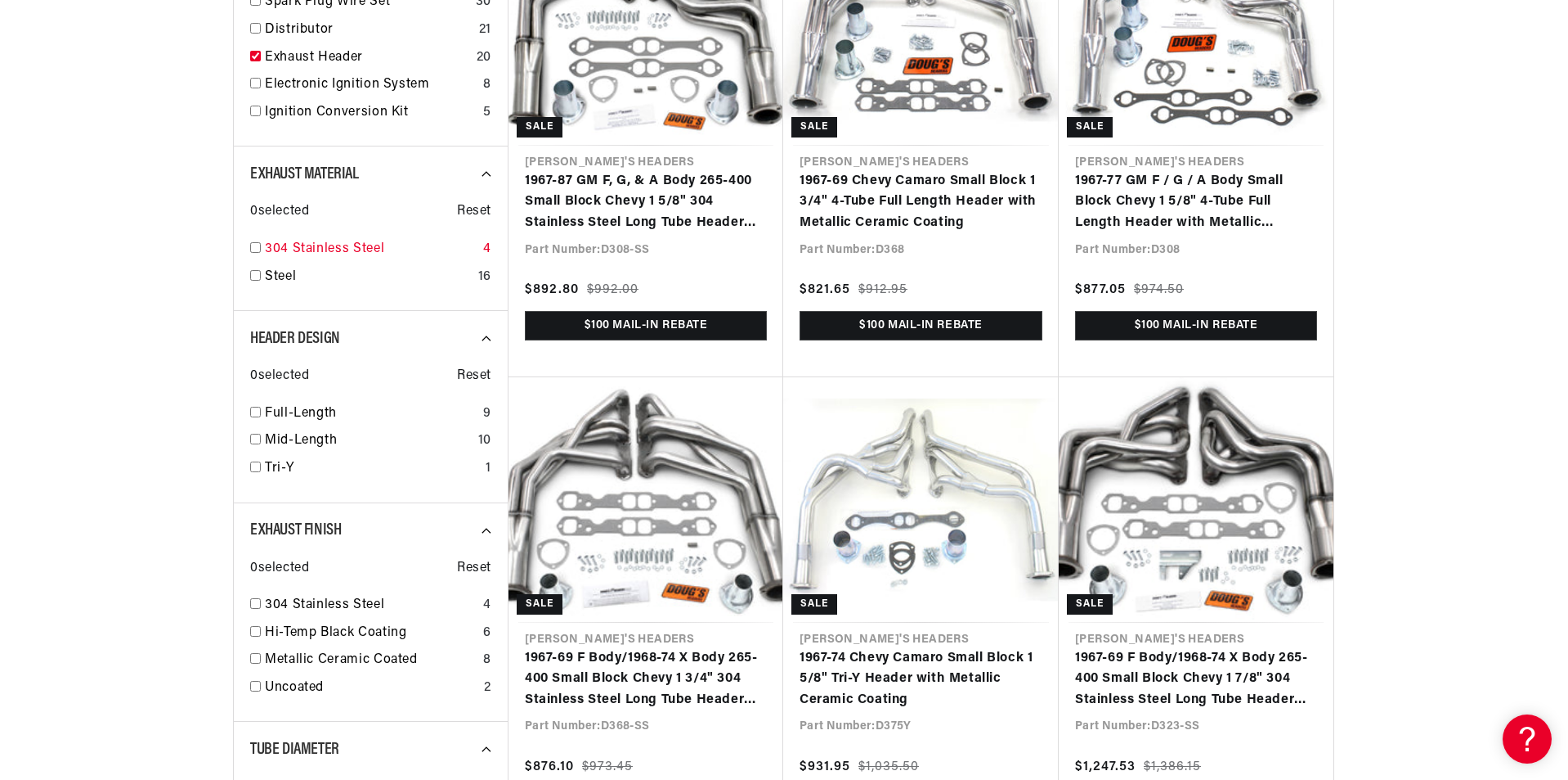
click at [325, 253] on link "304 Stainless Steel" at bounding box center [371, 249] width 212 height 22
checkbox input "true"
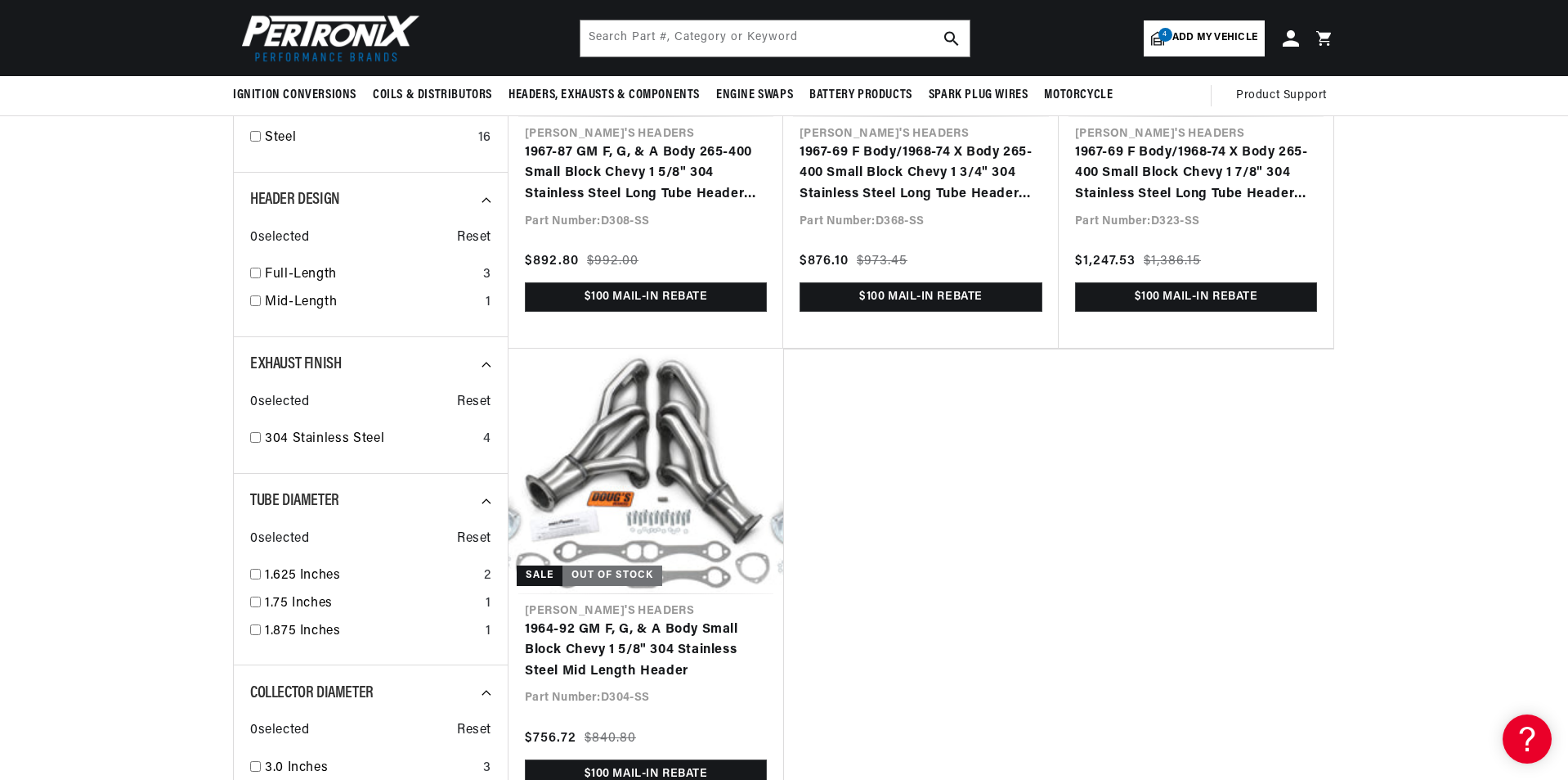
scroll to position [409, 0]
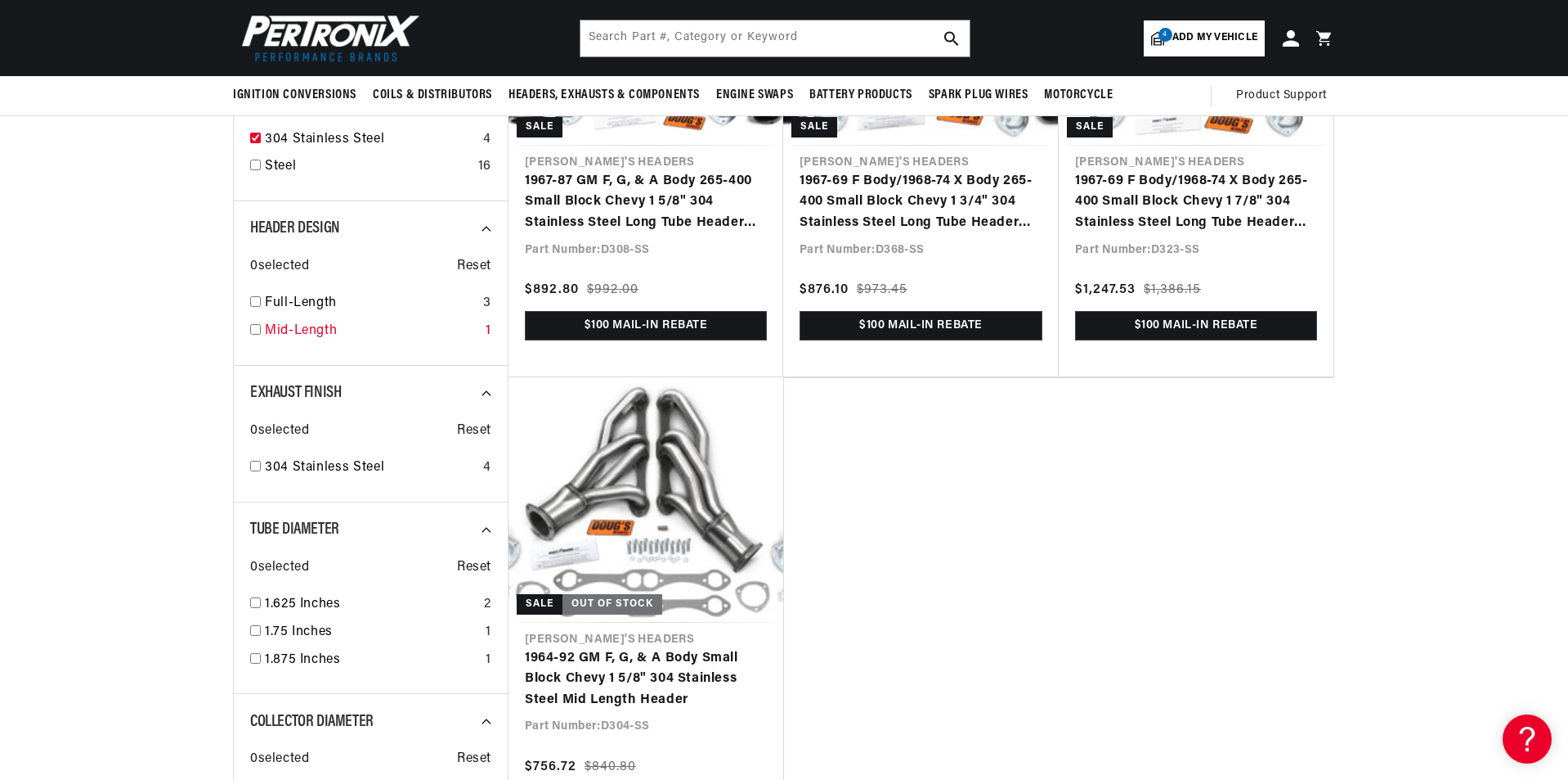
click at [301, 334] on link "Mid-Length" at bounding box center [372, 331] width 214 height 22
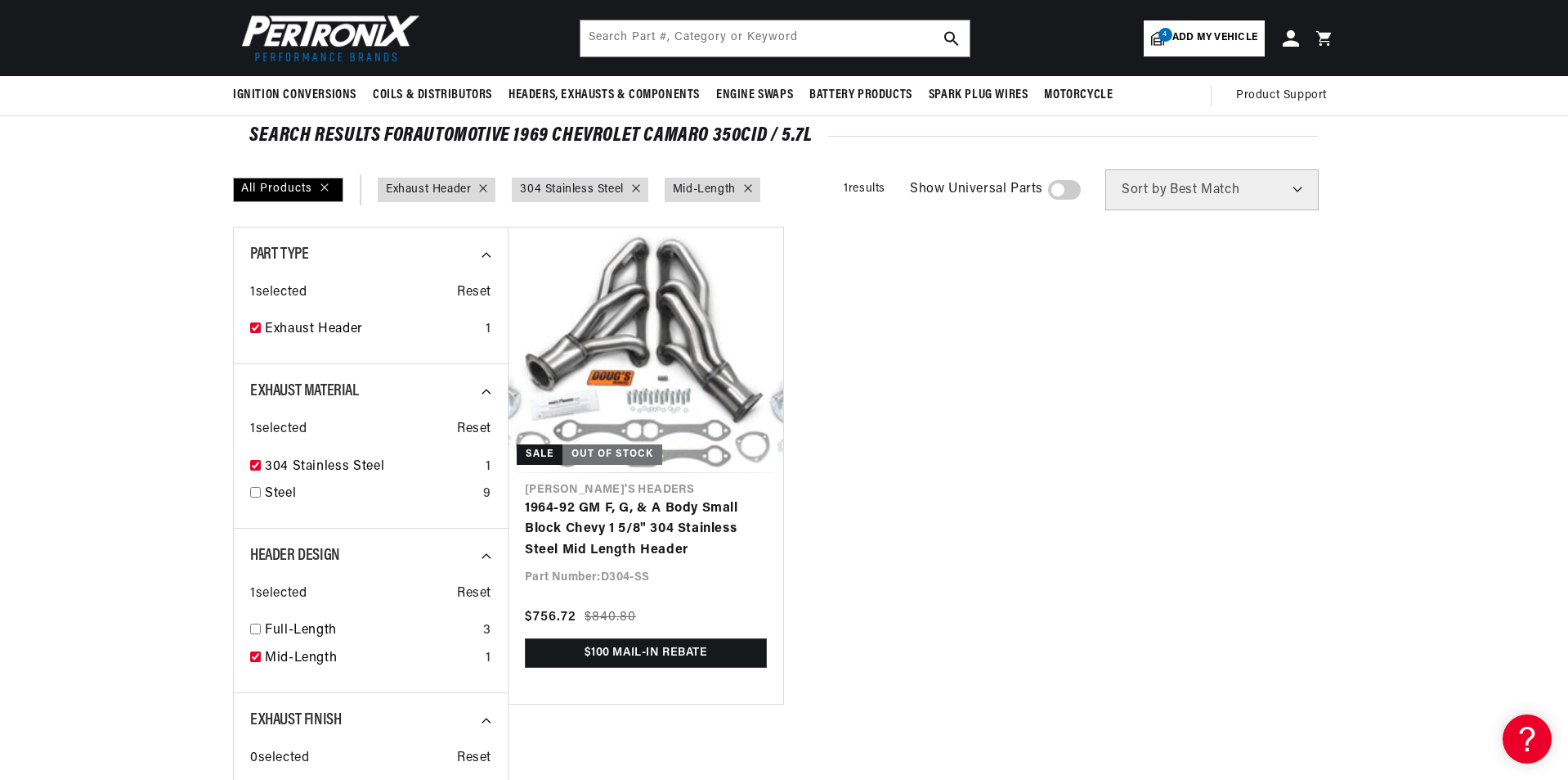
scroll to position [0, 874]
checkbox input "false"
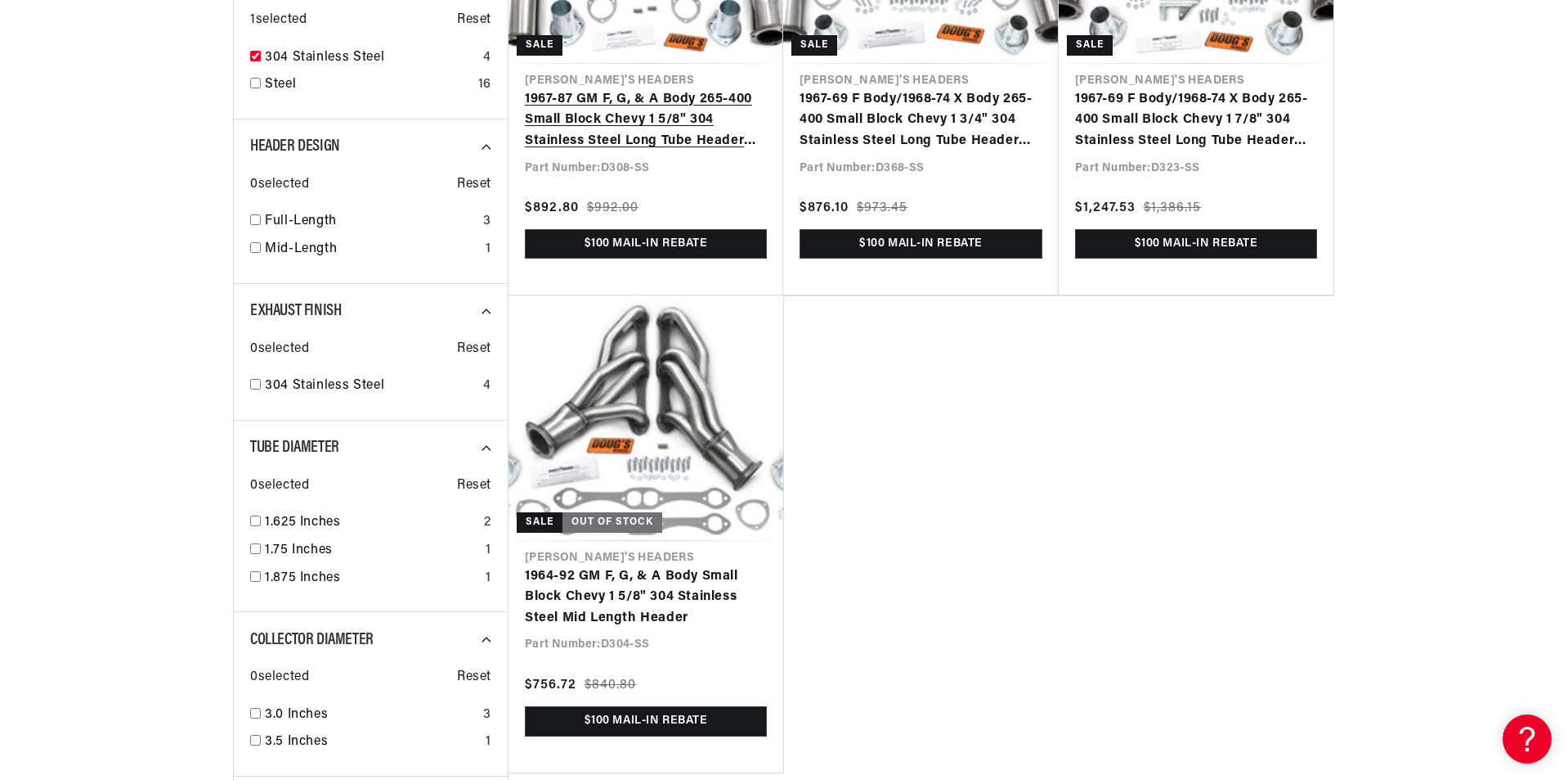
scroll to position [0, 1748]
